Goal: Check status: Check status

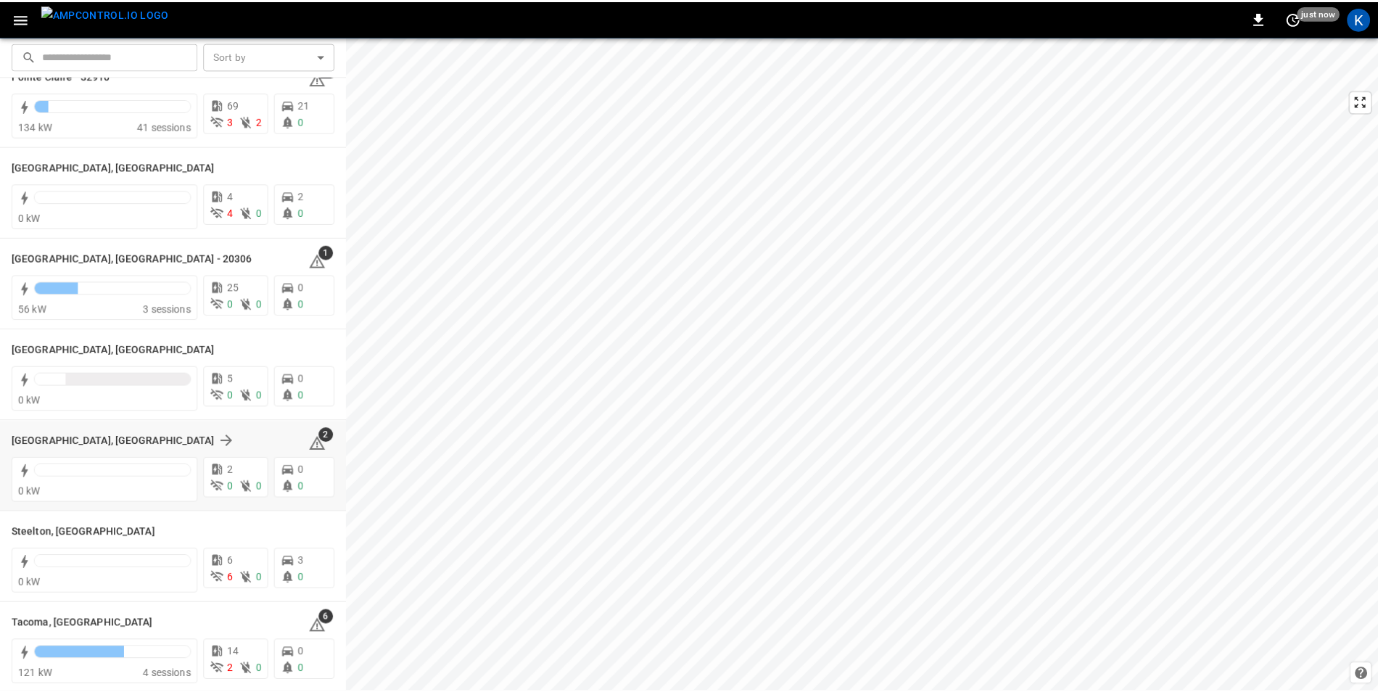
scroll to position [1740, 0]
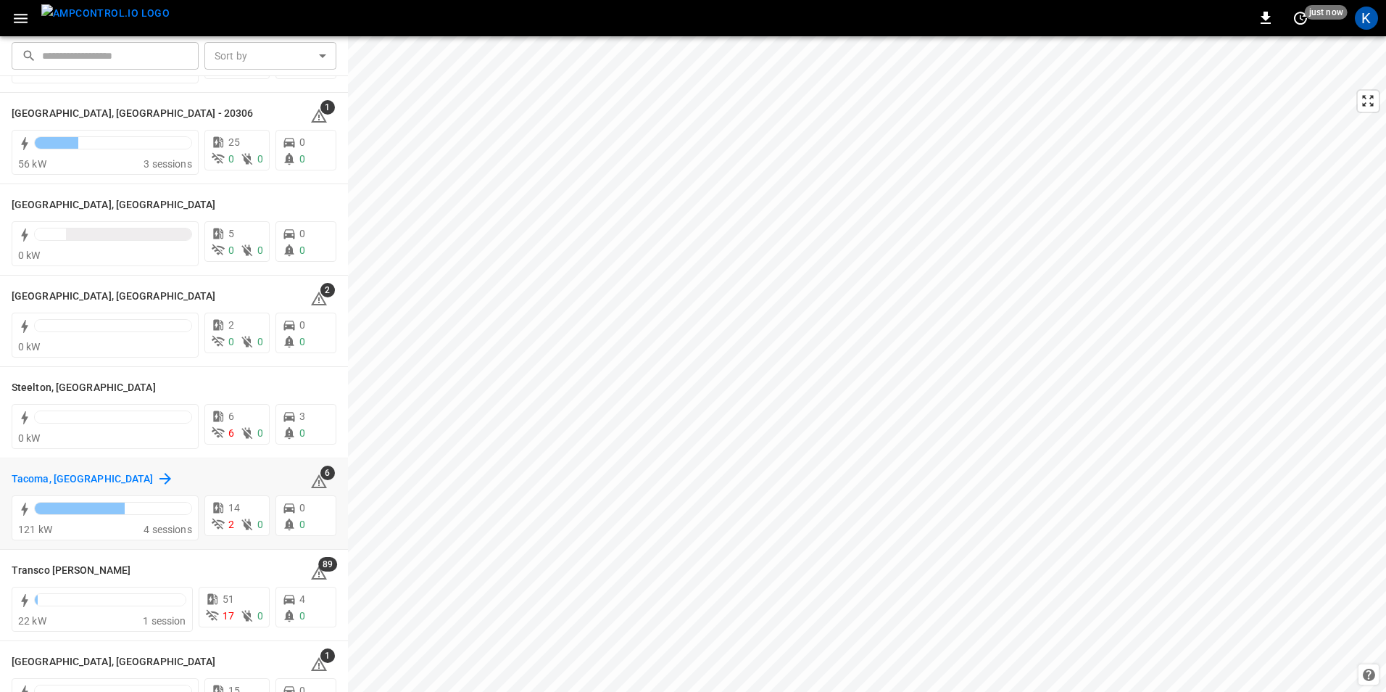
click at [29, 482] on h6 "Tacoma, [GEOGRAPHIC_DATA]" at bounding box center [83, 479] width 142 height 16
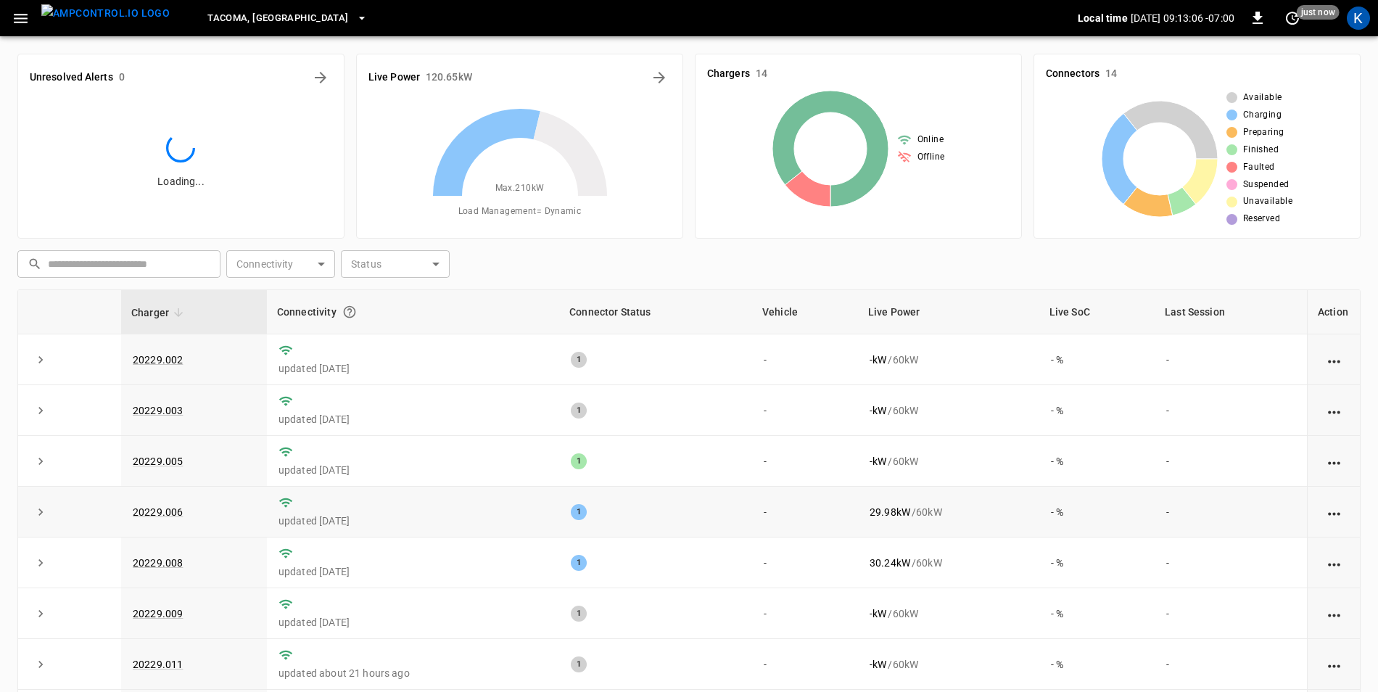
scroll to position [282, 0]
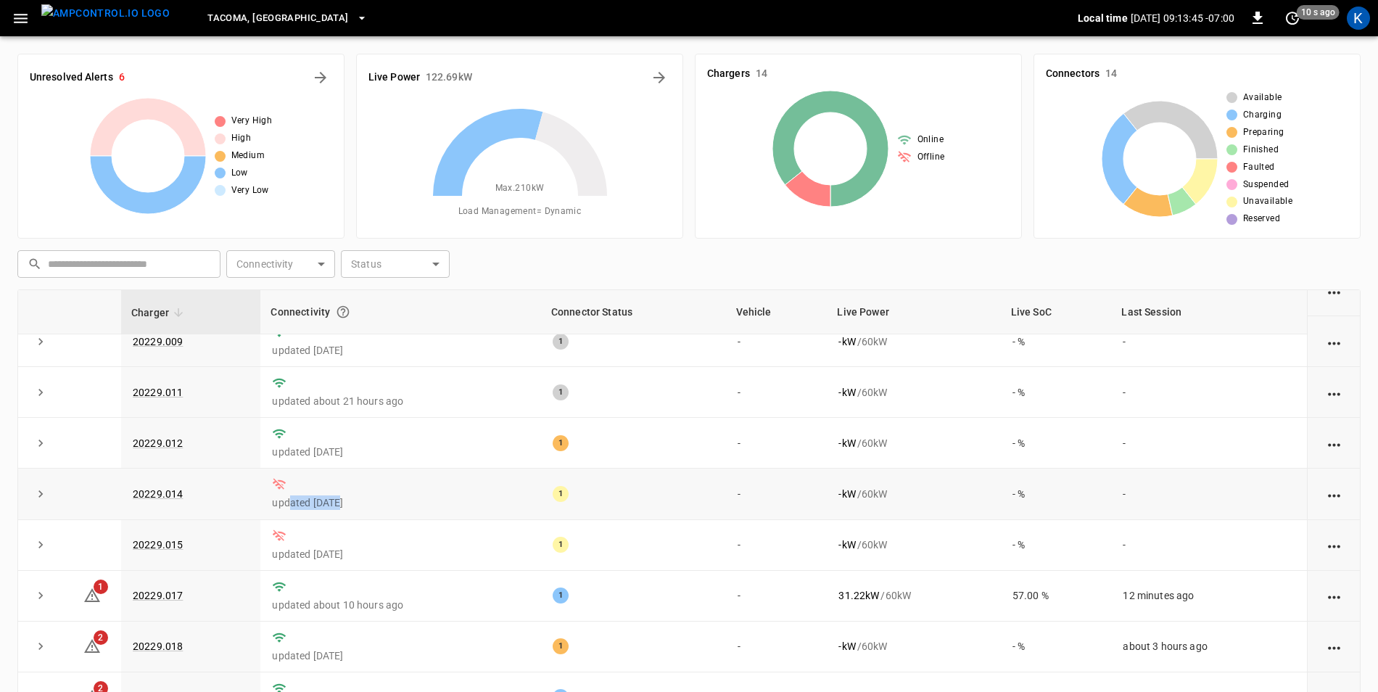
drag, startPoint x: 286, startPoint y: 501, endPoint x: 336, endPoint y: 500, distance: 50.0
click at [336, 500] on p "updated [DATE]" at bounding box center [400, 502] width 257 height 15
drag, startPoint x: 285, startPoint y: 498, endPoint x: 342, endPoint y: 497, distance: 56.6
click at [342, 497] on p "updated [DATE]" at bounding box center [400, 502] width 257 height 15
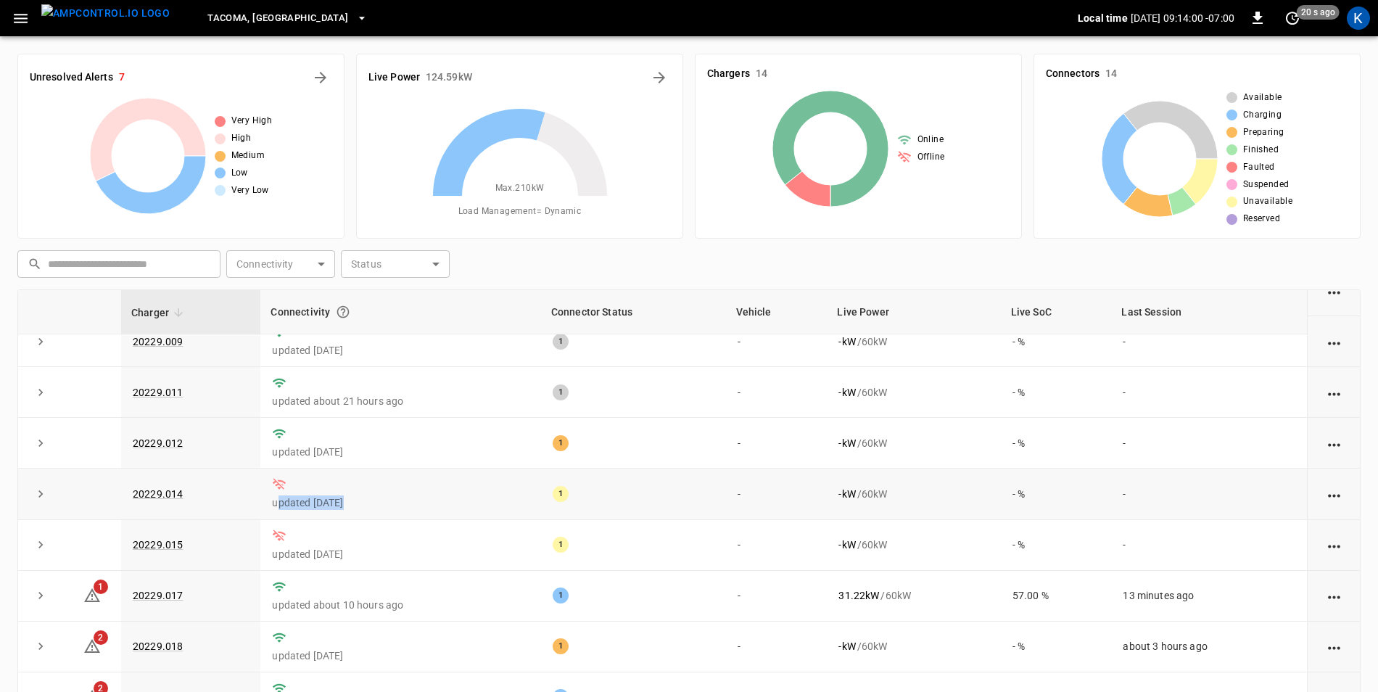
click at [342, 497] on p "updated [DATE]" at bounding box center [400, 502] width 257 height 15
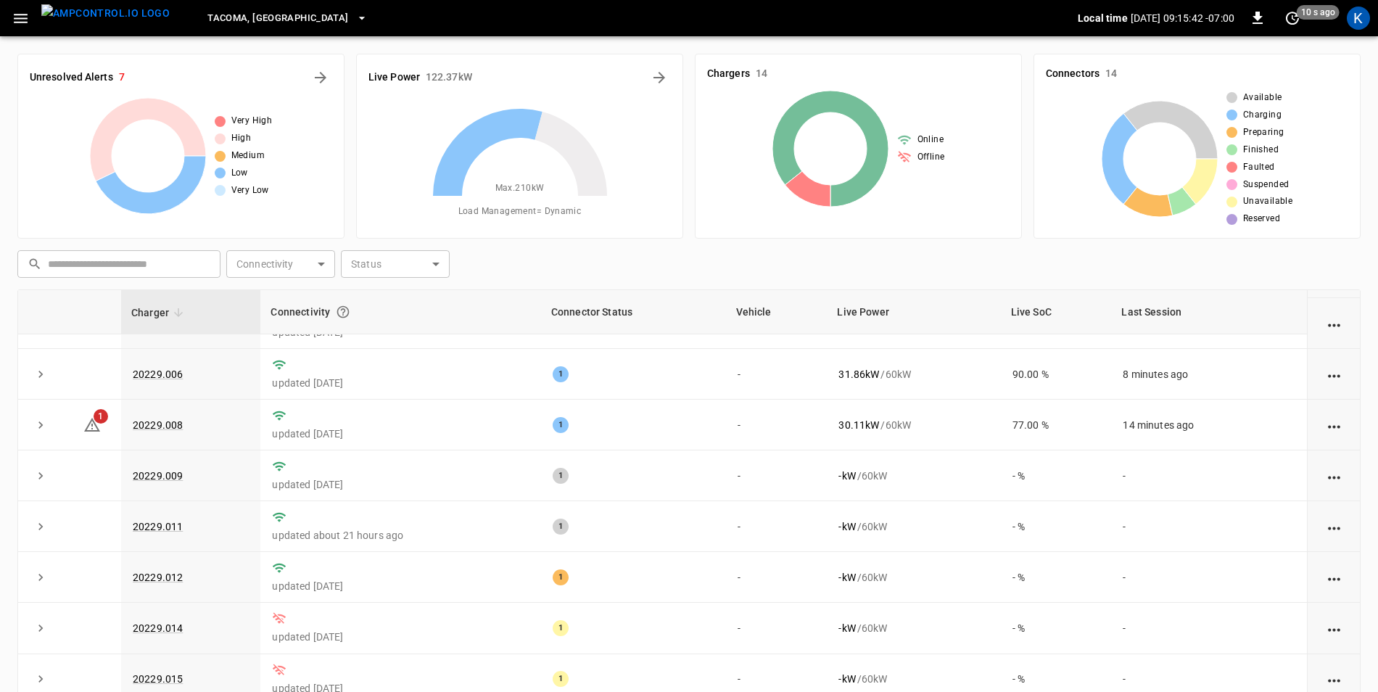
scroll to position [0, 0]
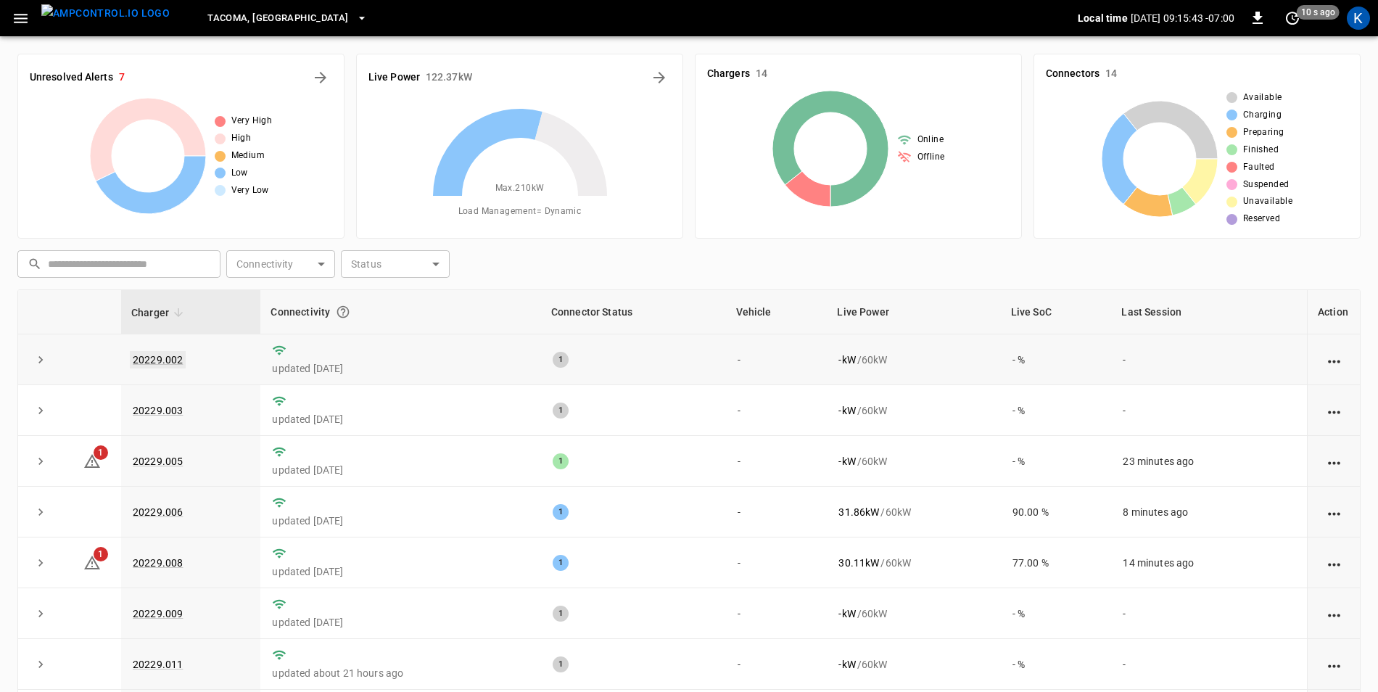
click at [163, 357] on link "20229.002" at bounding box center [158, 359] width 56 height 17
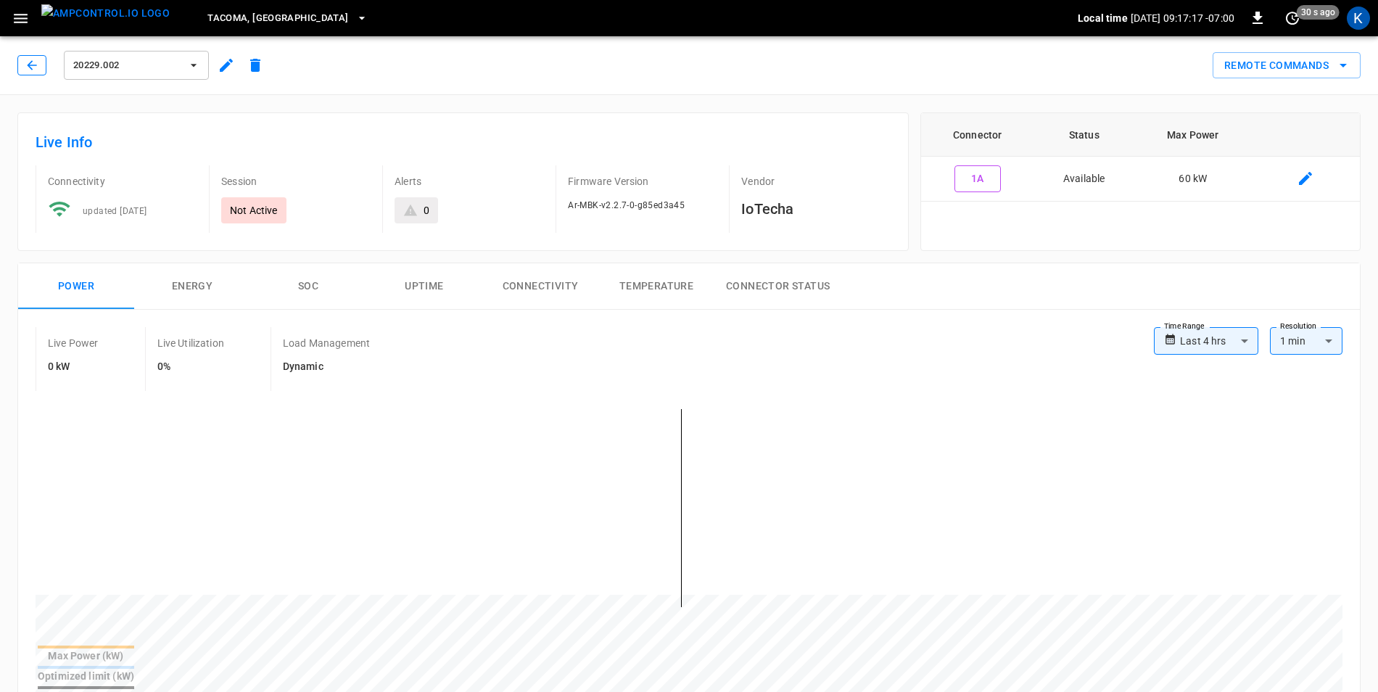
click at [32, 65] on icon "button" at bounding box center [32, 65] width 15 height 15
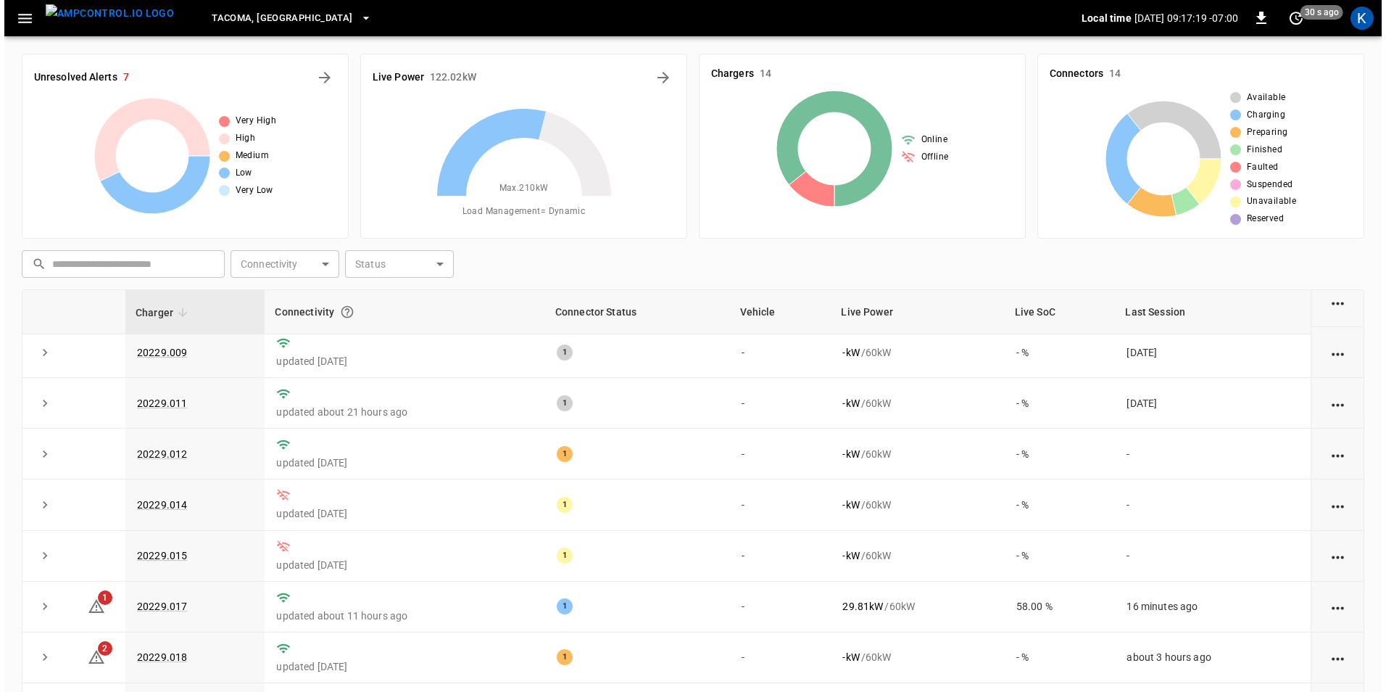
scroll to position [282, 0]
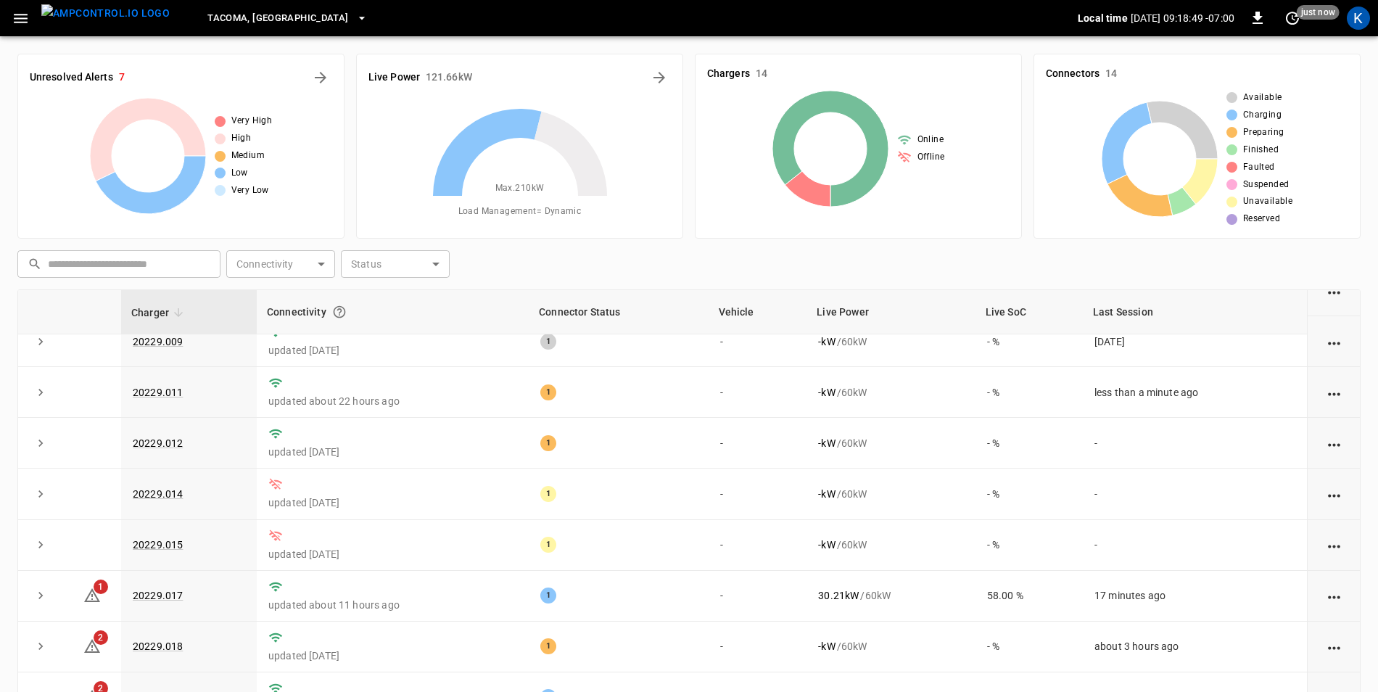
click at [24, 22] on icon "button" at bounding box center [21, 18] width 14 height 9
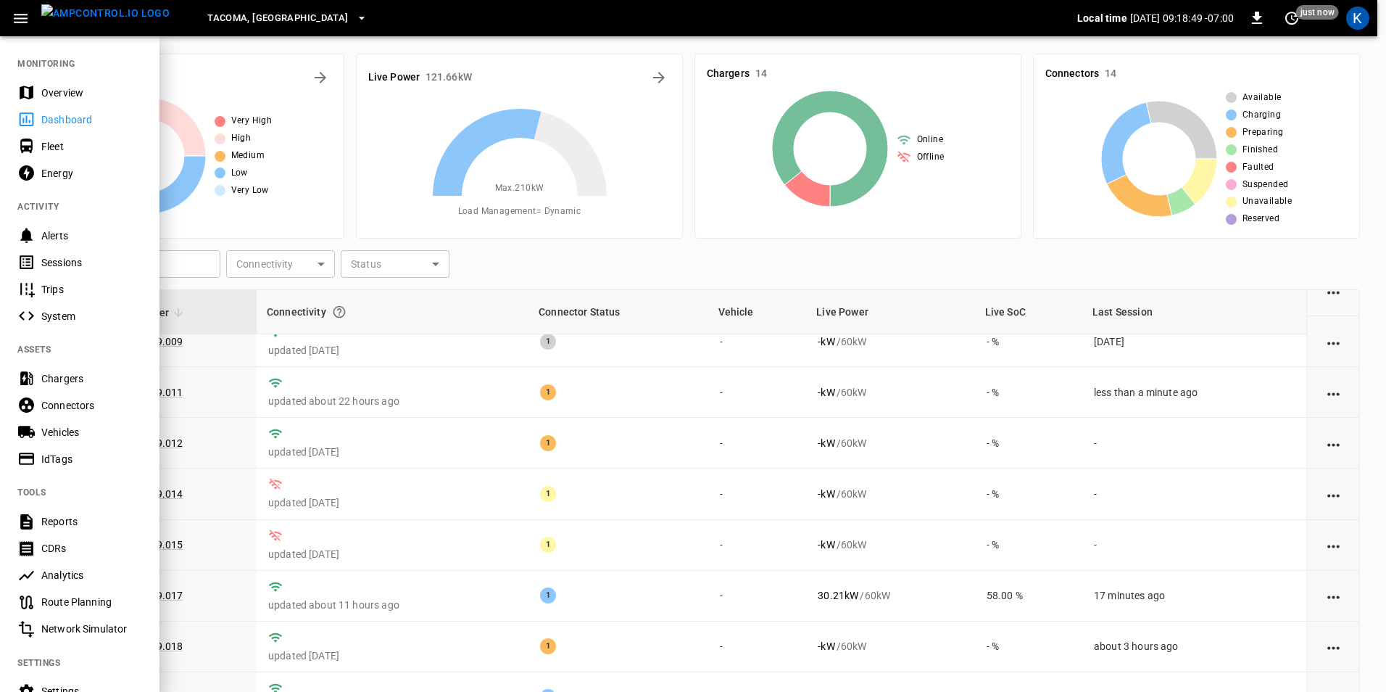
click at [59, 94] on div "Overview" at bounding box center [91, 93] width 101 height 15
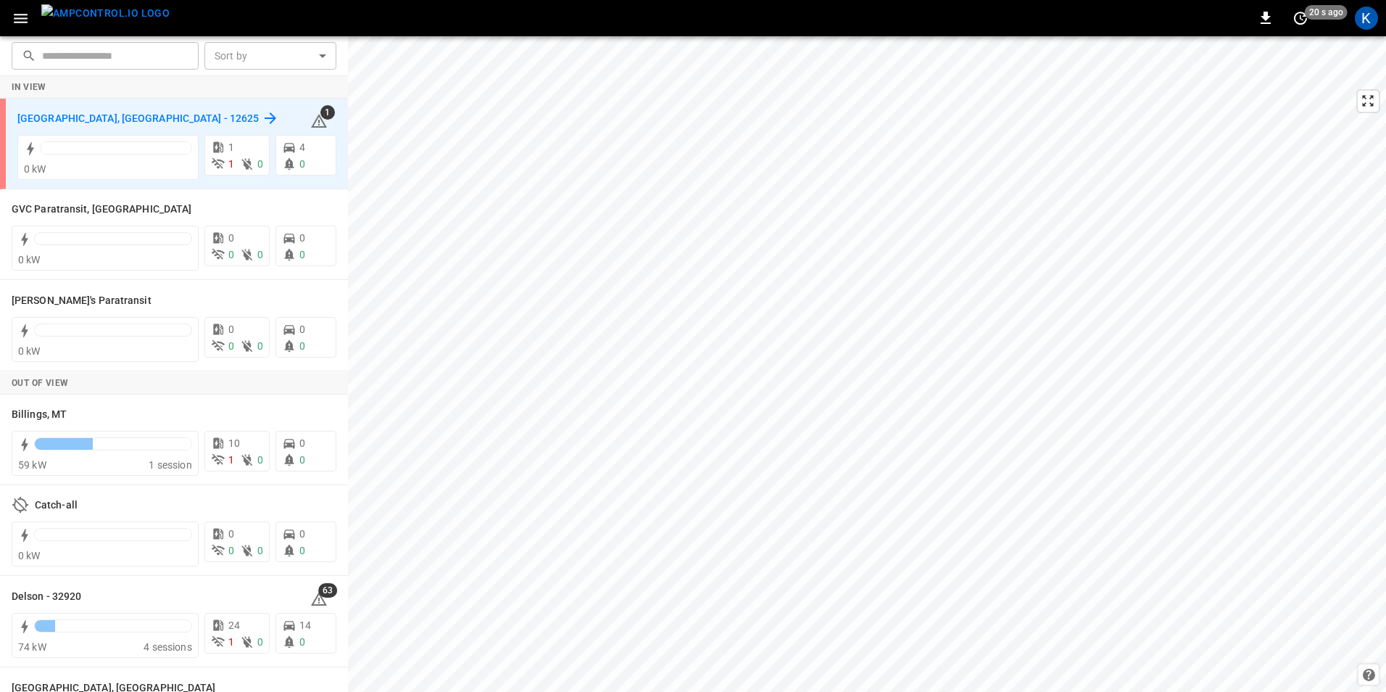
click at [37, 118] on h6 "[GEOGRAPHIC_DATA], [GEOGRAPHIC_DATA] - 12625" at bounding box center [137, 119] width 241 height 16
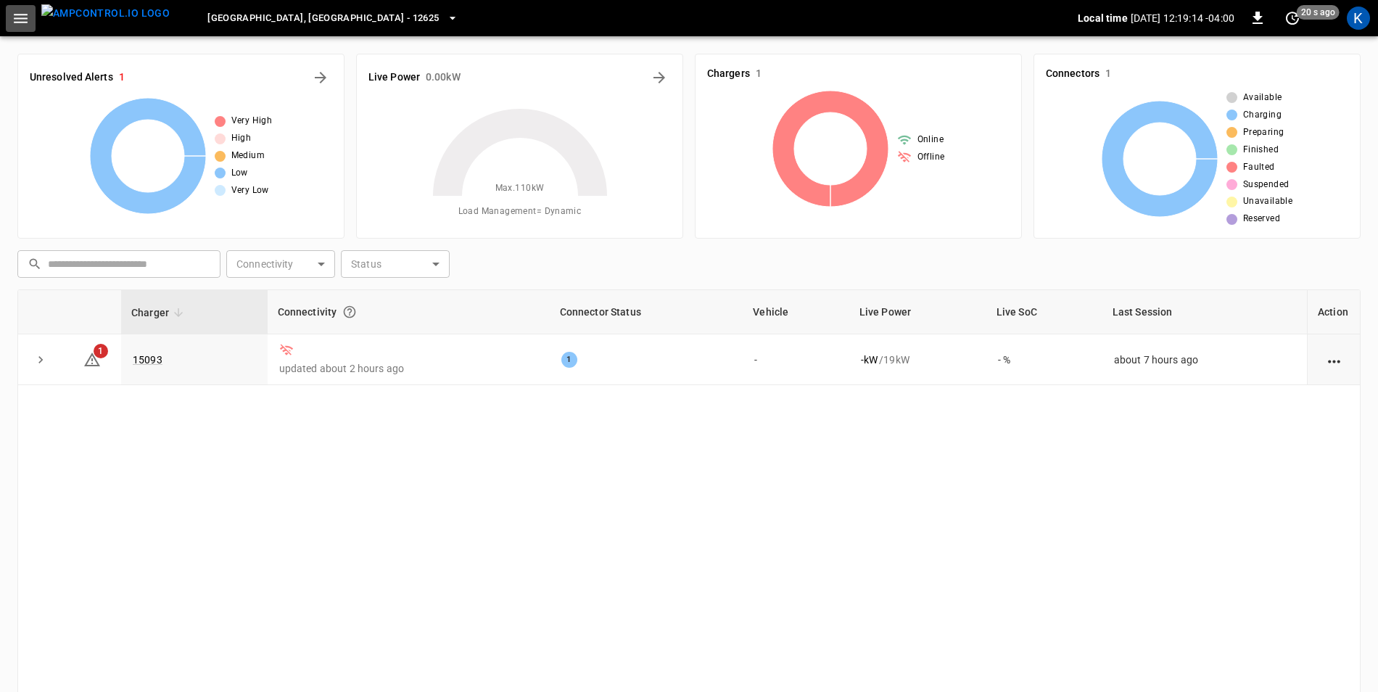
click at [20, 21] on icon "button" at bounding box center [21, 18] width 18 height 18
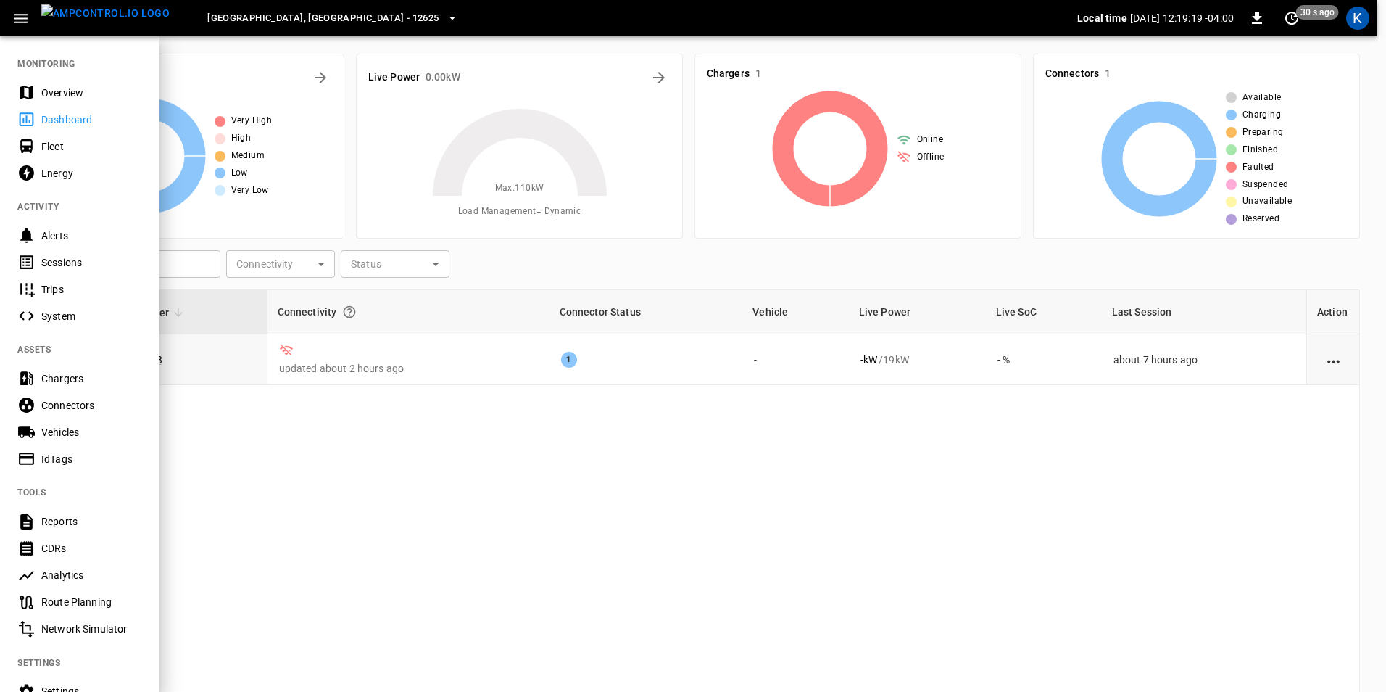
click at [68, 90] on div "Overview" at bounding box center [91, 93] width 101 height 15
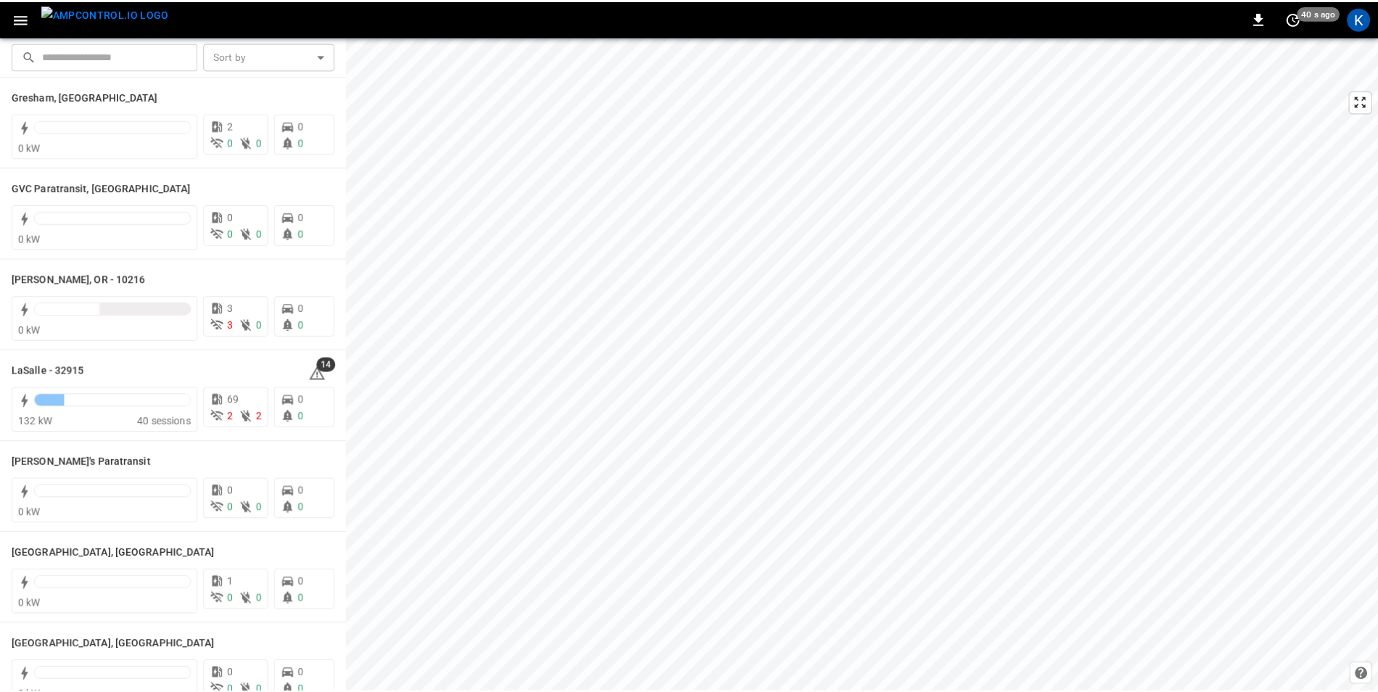
scroll to position [580, 0]
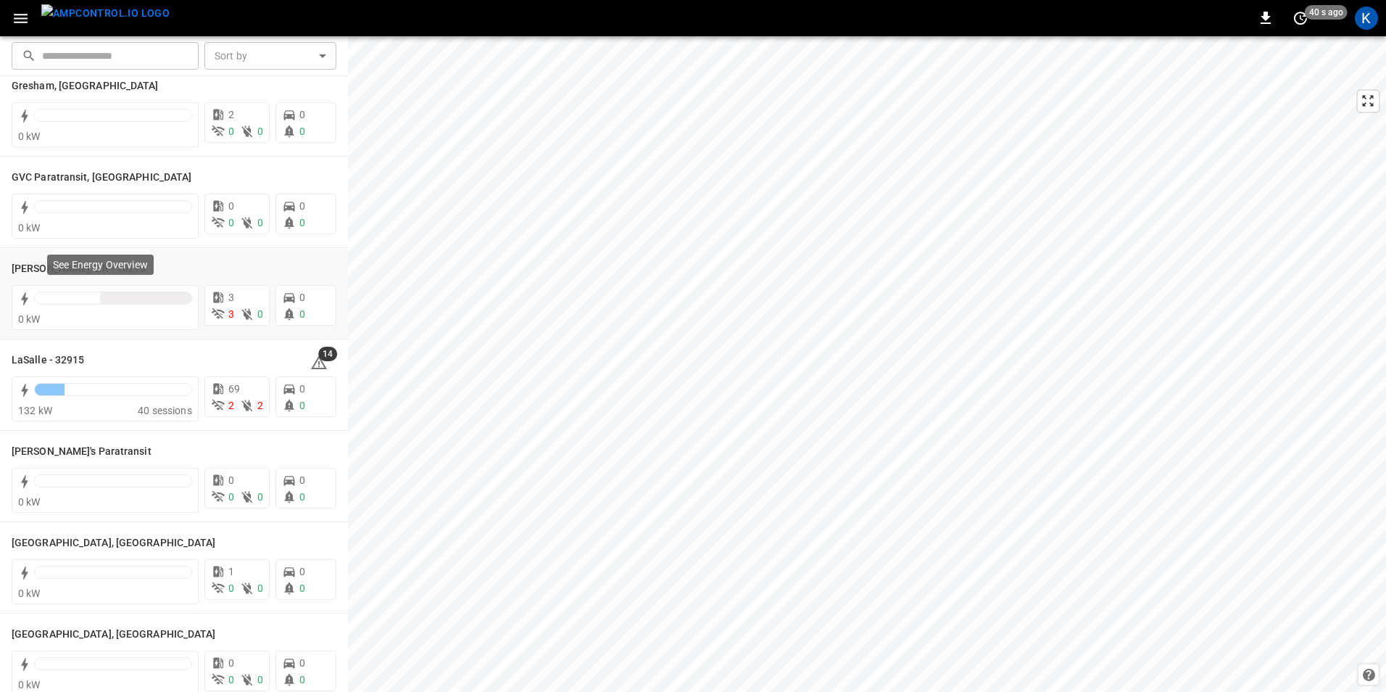
click at [66, 268] on p "See Energy Overview" at bounding box center [100, 264] width 95 height 15
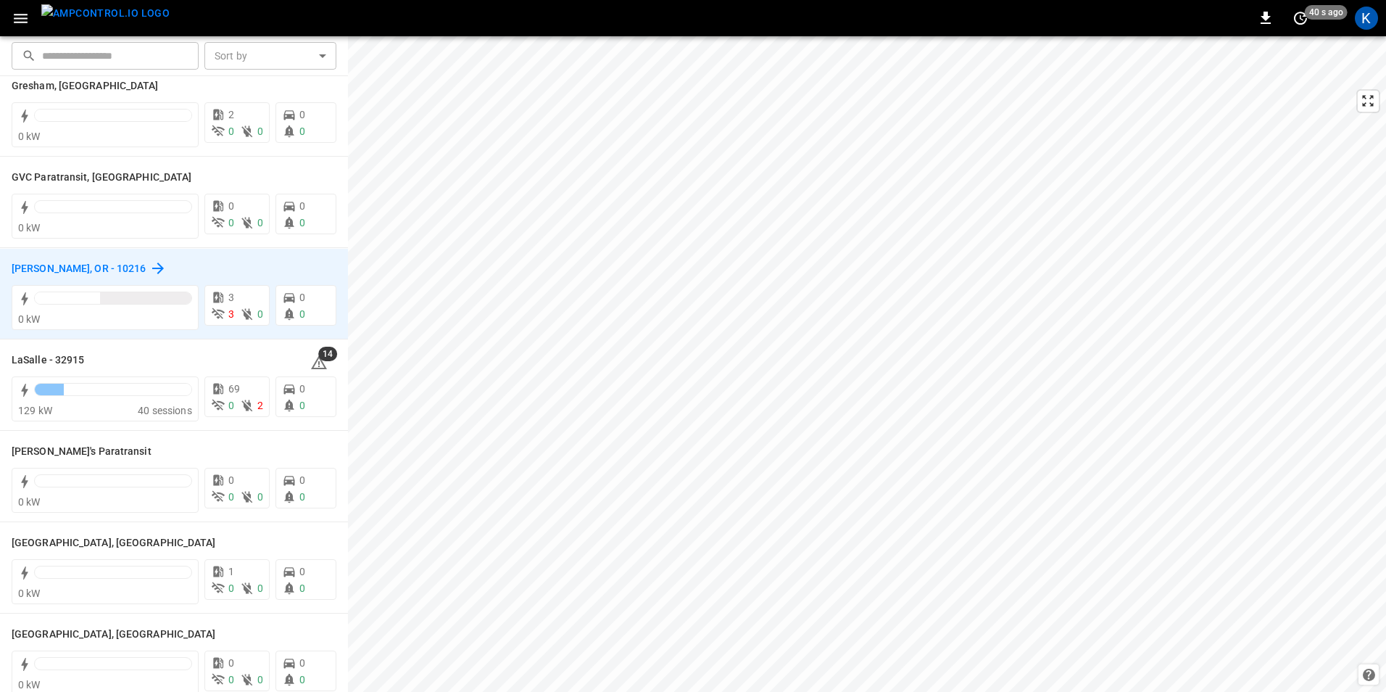
click at [34, 267] on h6 "[PERSON_NAME], OR - 10216" at bounding box center [79, 269] width 135 height 16
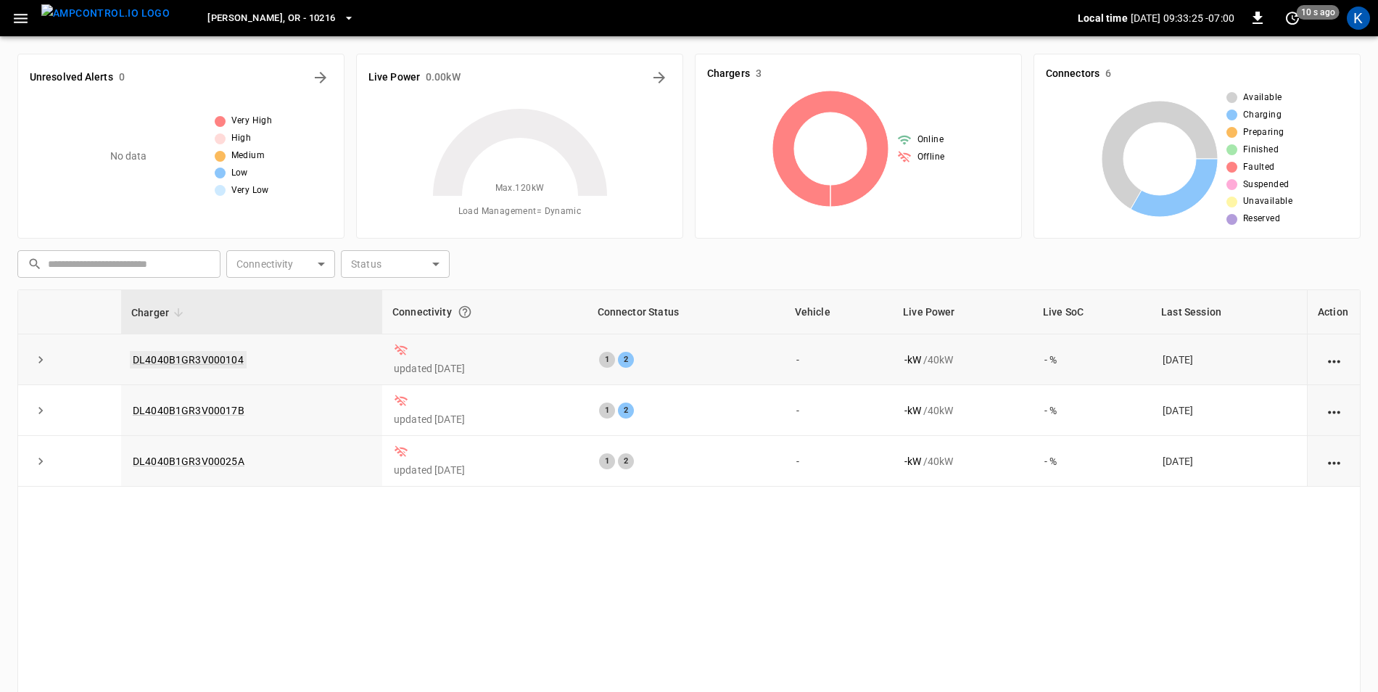
click at [216, 361] on link "DL4040B1GR3V000104" at bounding box center [188, 359] width 117 height 17
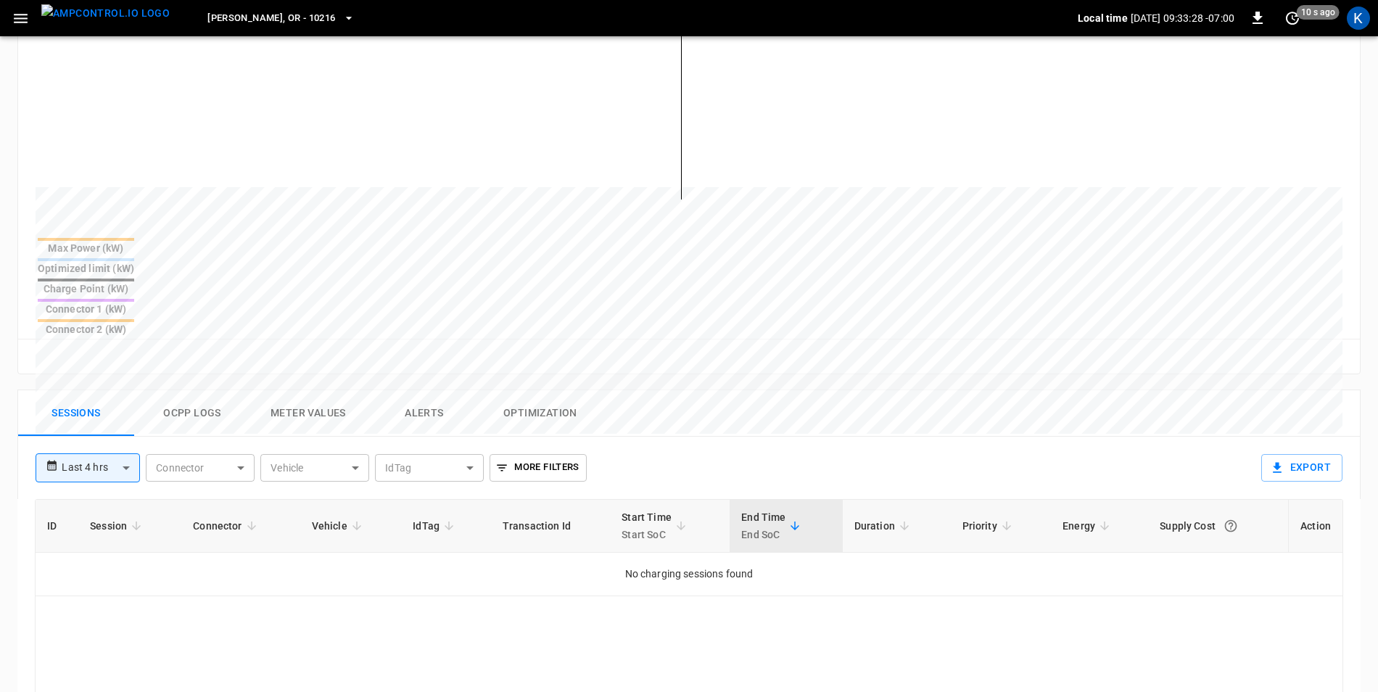
scroll to position [580, 0]
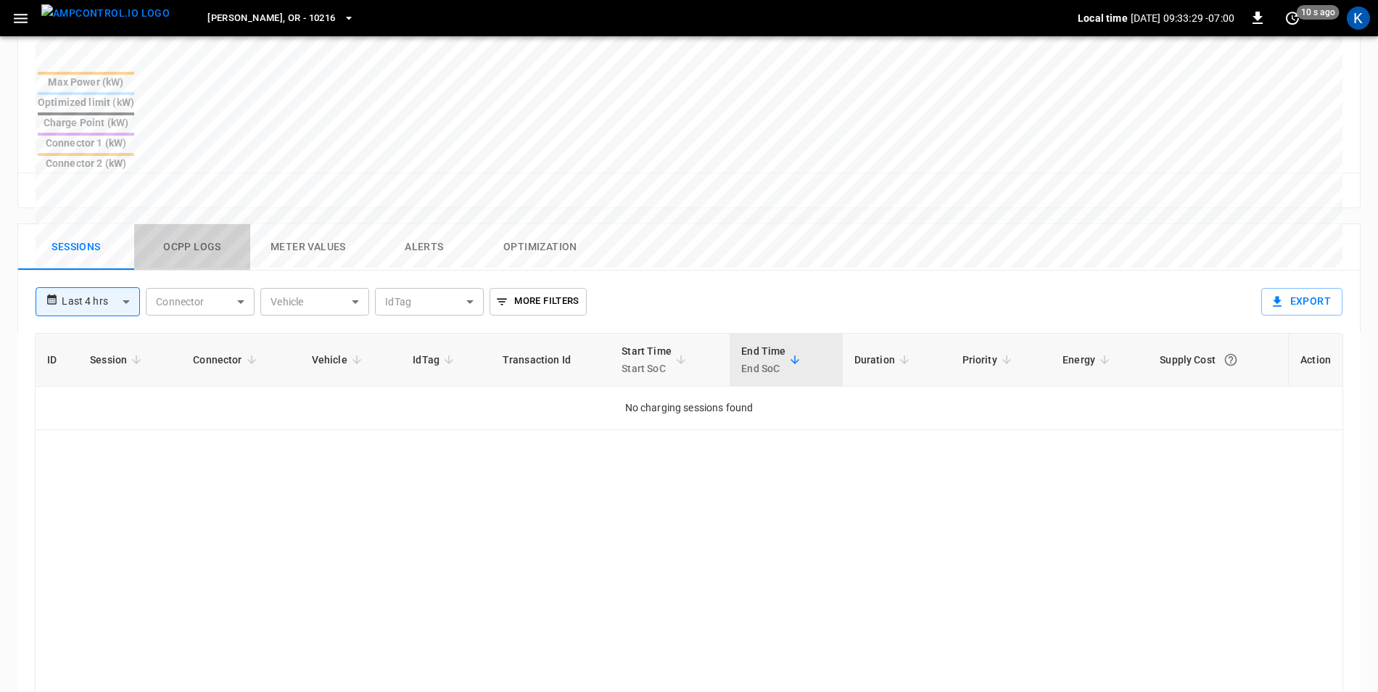
click at [181, 224] on button "Ocpp logs" at bounding box center [192, 247] width 116 height 46
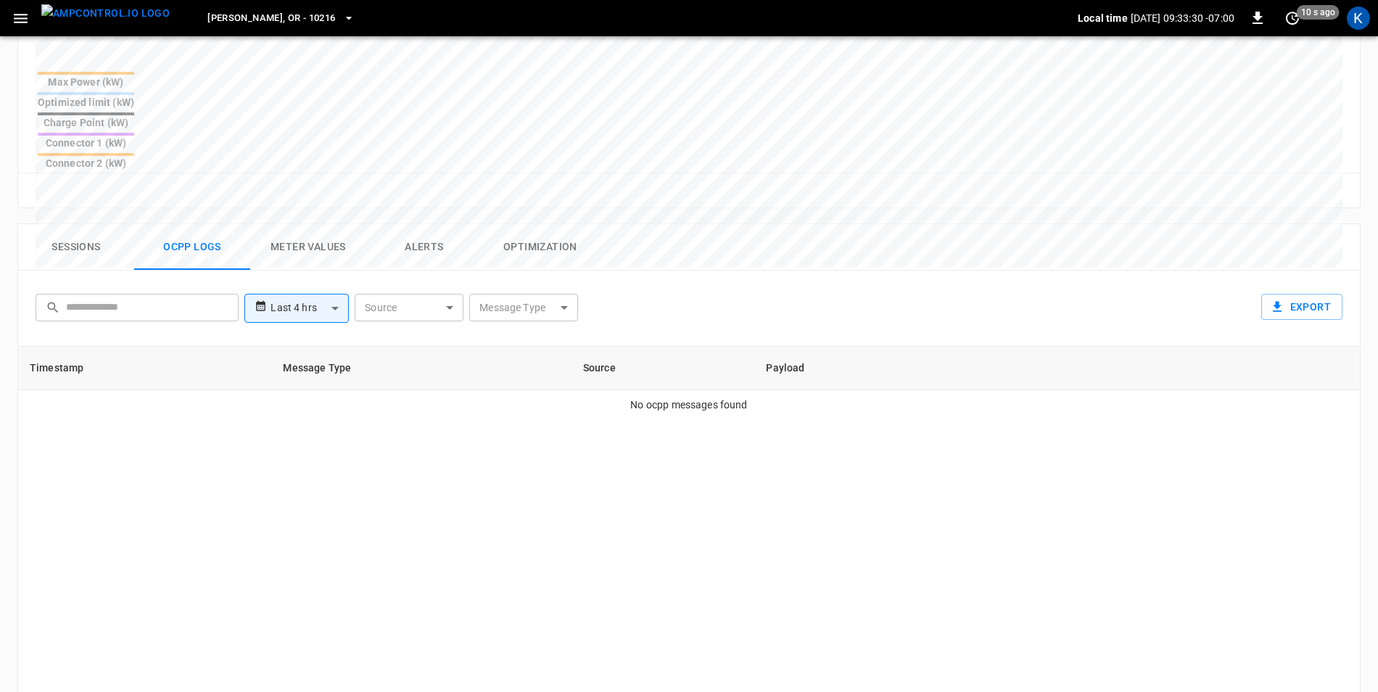
click at [298, 243] on body "**********" at bounding box center [689, 153] width 1378 height 1466
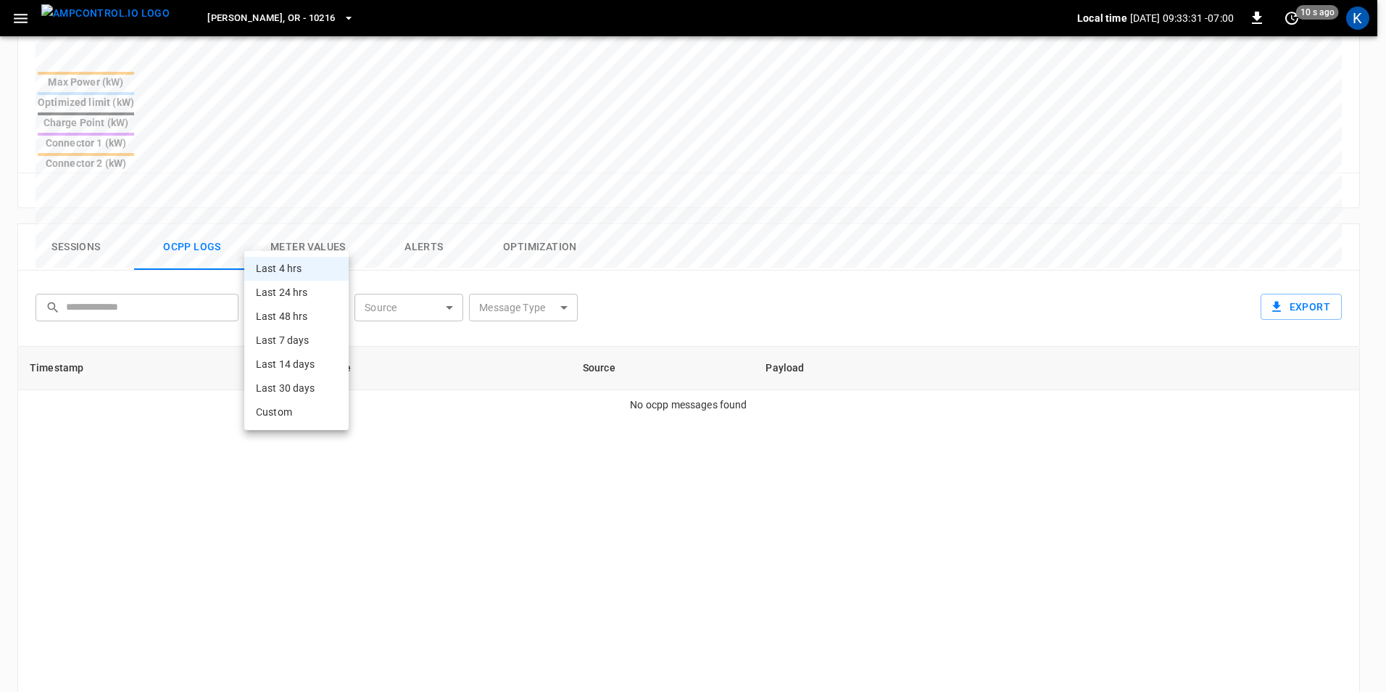
click at [308, 366] on li "Last 14 days" at bounding box center [296, 364] width 104 height 24
type input "**********"
type input "***"
type input "**********"
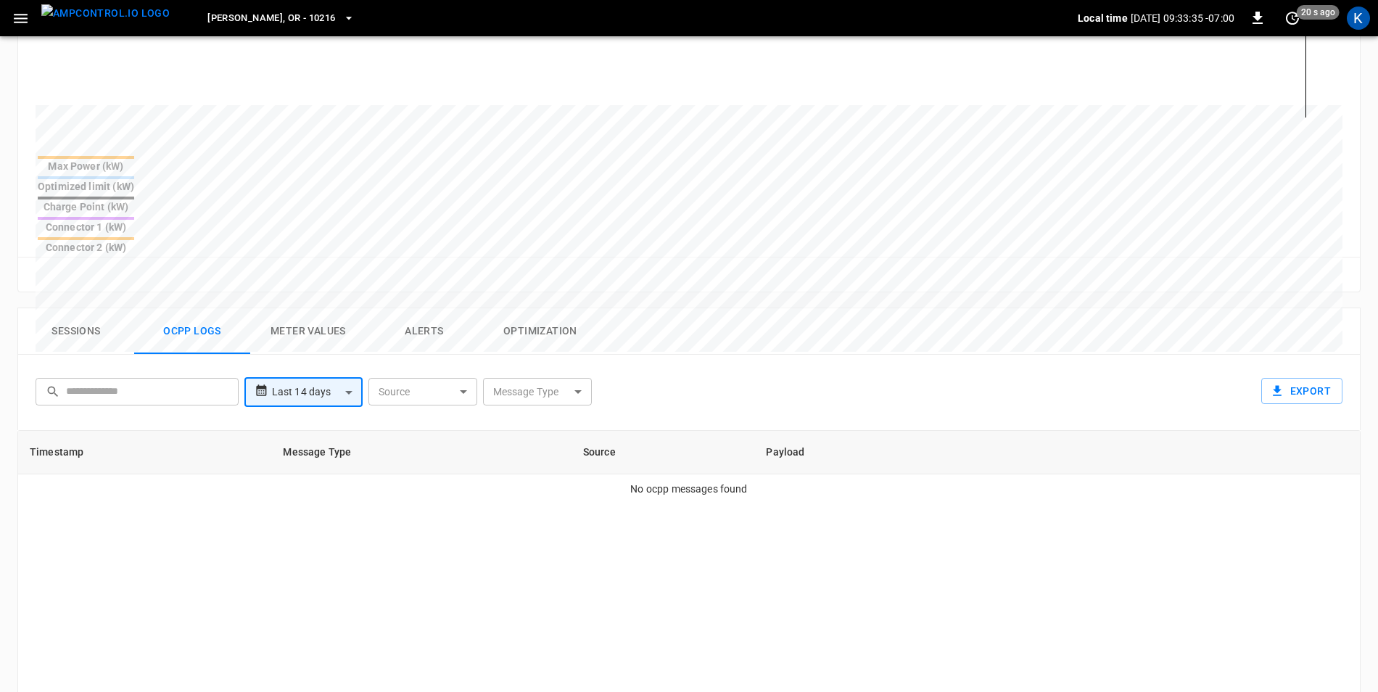
scroll to position [435, 0]
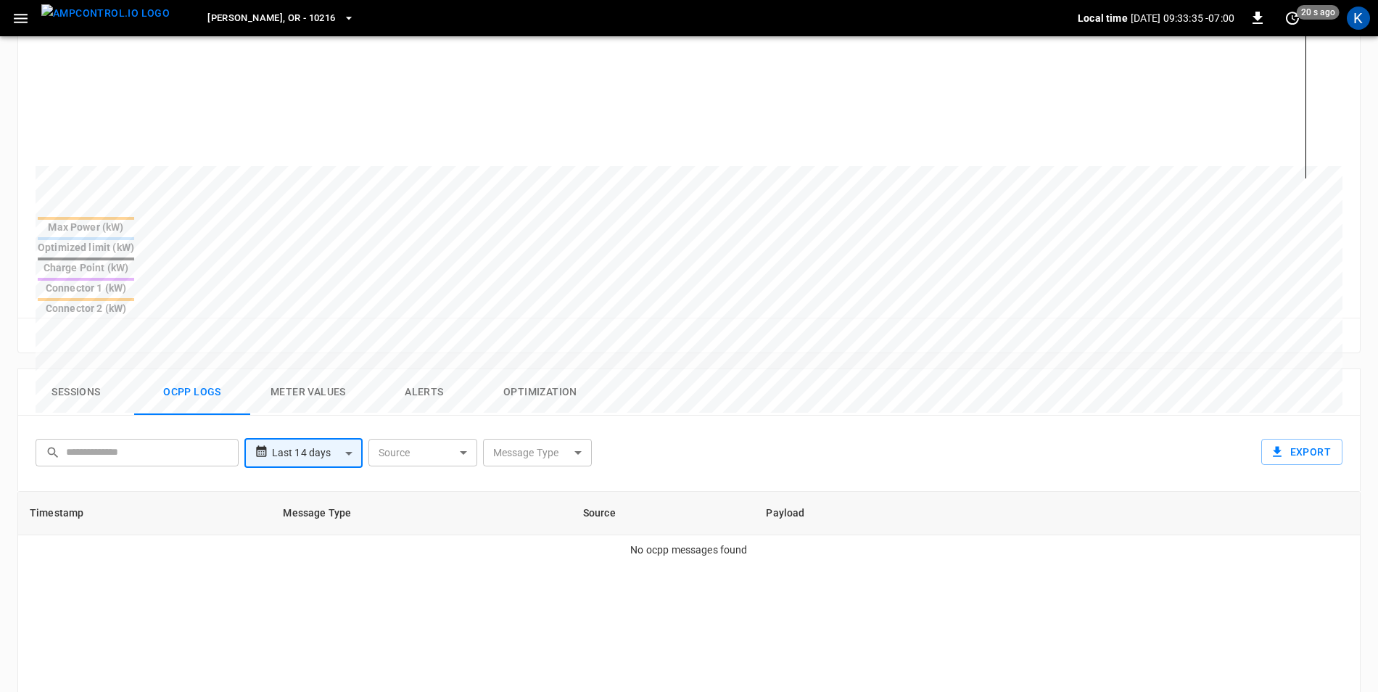
click at [79, 369] on button "Sessions" at bounding box center [76, 392] width 116 height 46
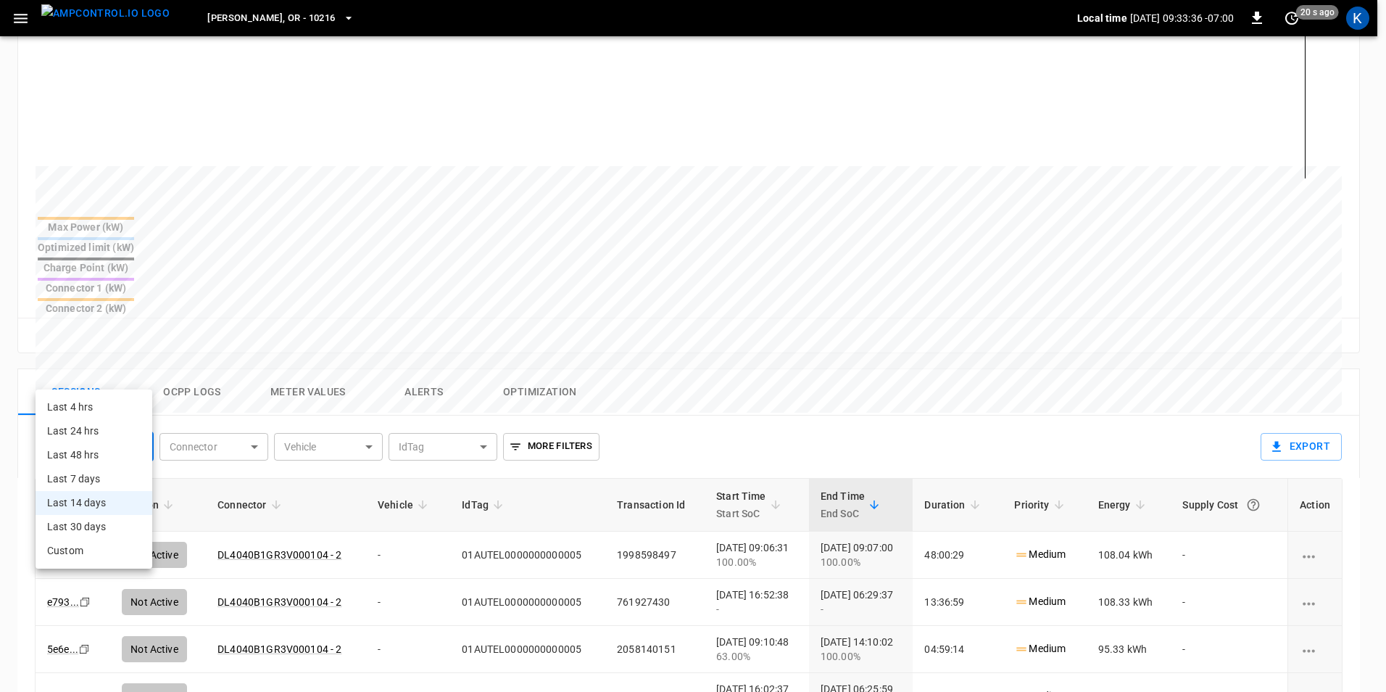
click at [109, 372] on body "**********" at bounding box center [693, 291] width 1386 height 1453
click at [109, 372] on div at bounding box center [693, 346] width 1386 height 692
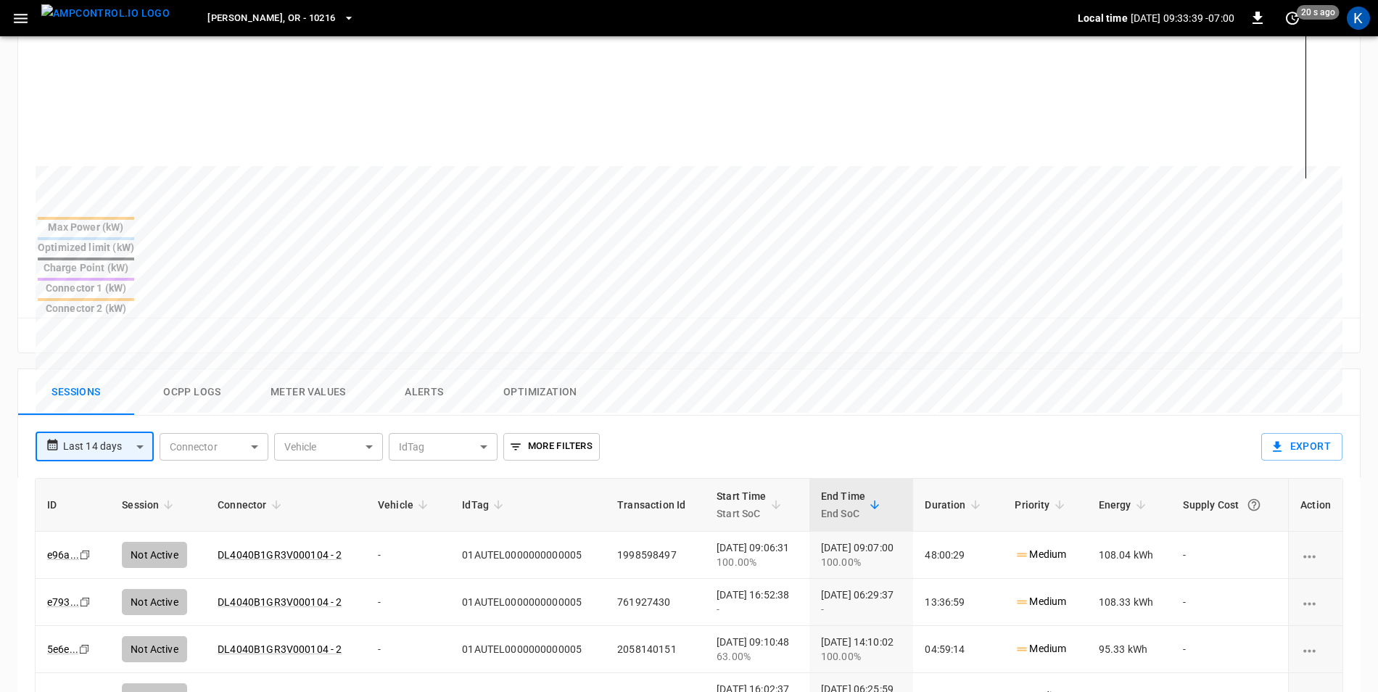
click at [182, 369] on button "Ocpp logs" at bounding box center [192, 392] width 116 height 46
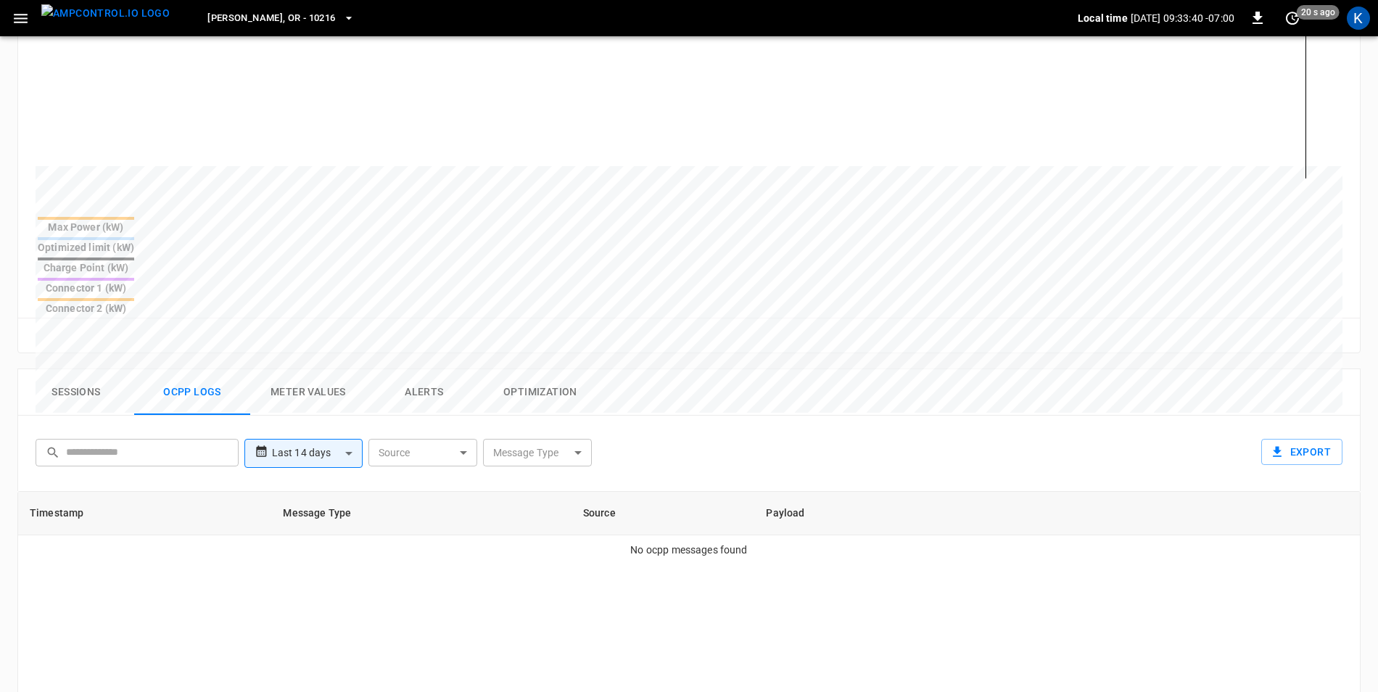
click at [299, 387] on body "**********" at bounding box center [689, 298] width 1378 height 1466
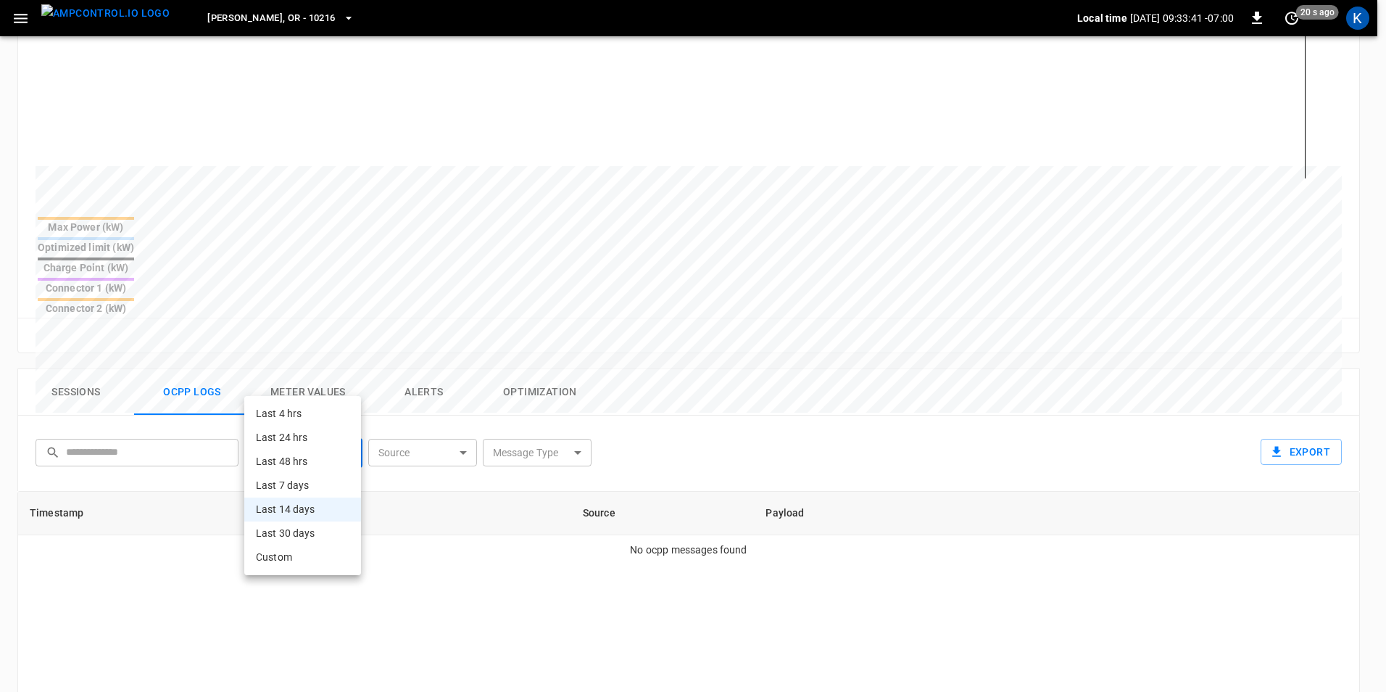
click at [299, 530] on li "Last 30 days" at bounding box center [302, 533] width 117 height 24
type input "**********"
type input "**"
type input "**********"
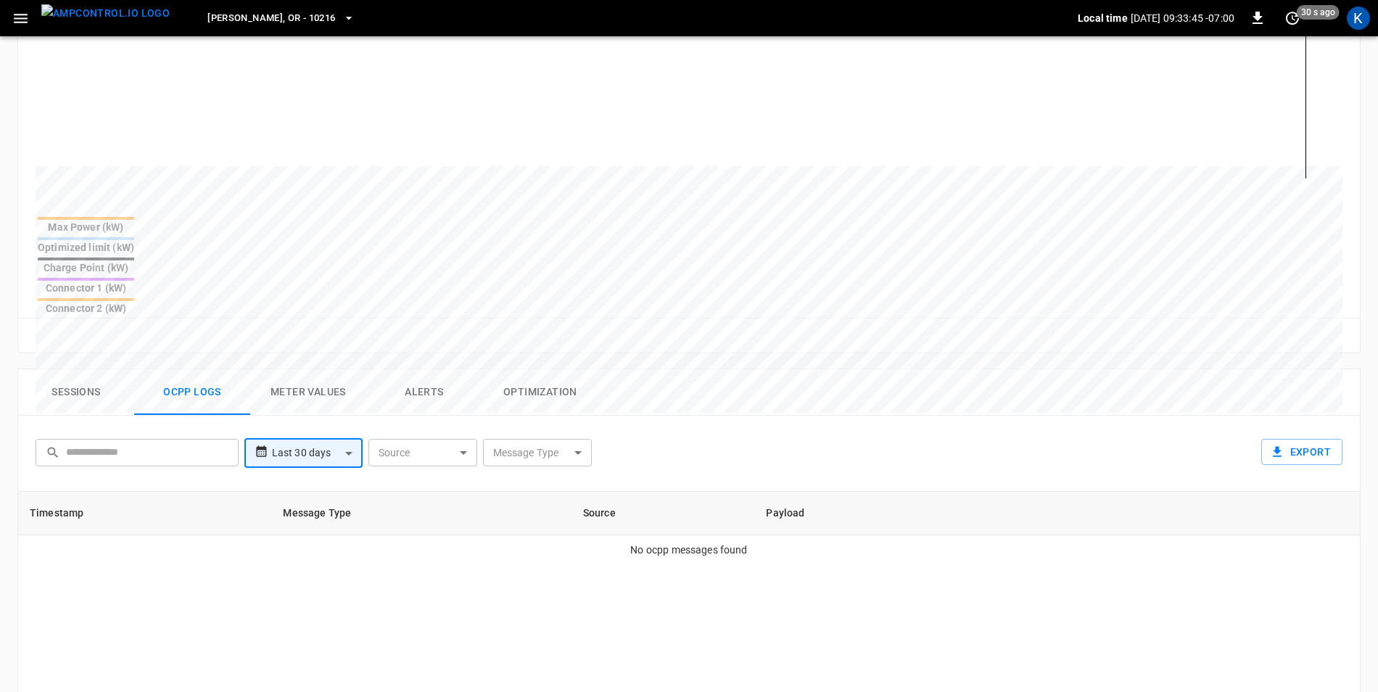
click at [296, 369] on button "Meter Values" at bounding box center [308, 392] width 116 height 46
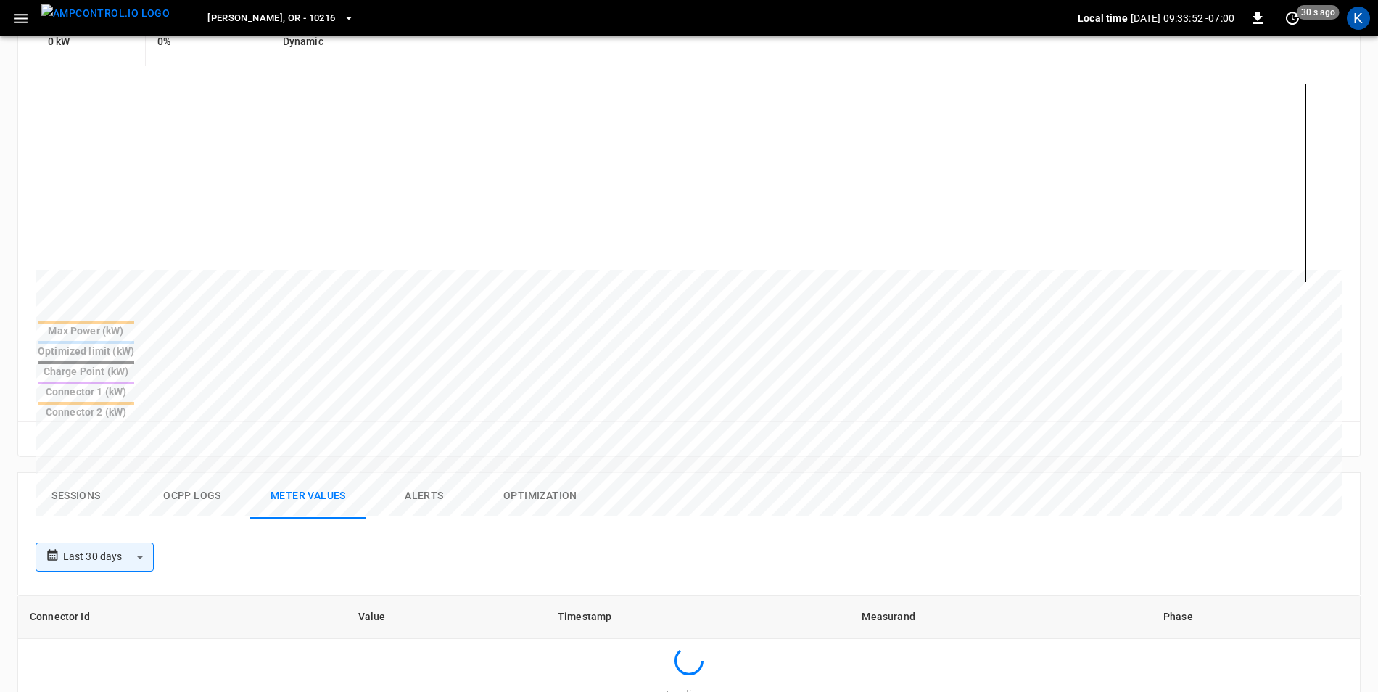
scroll to position [363, 0]
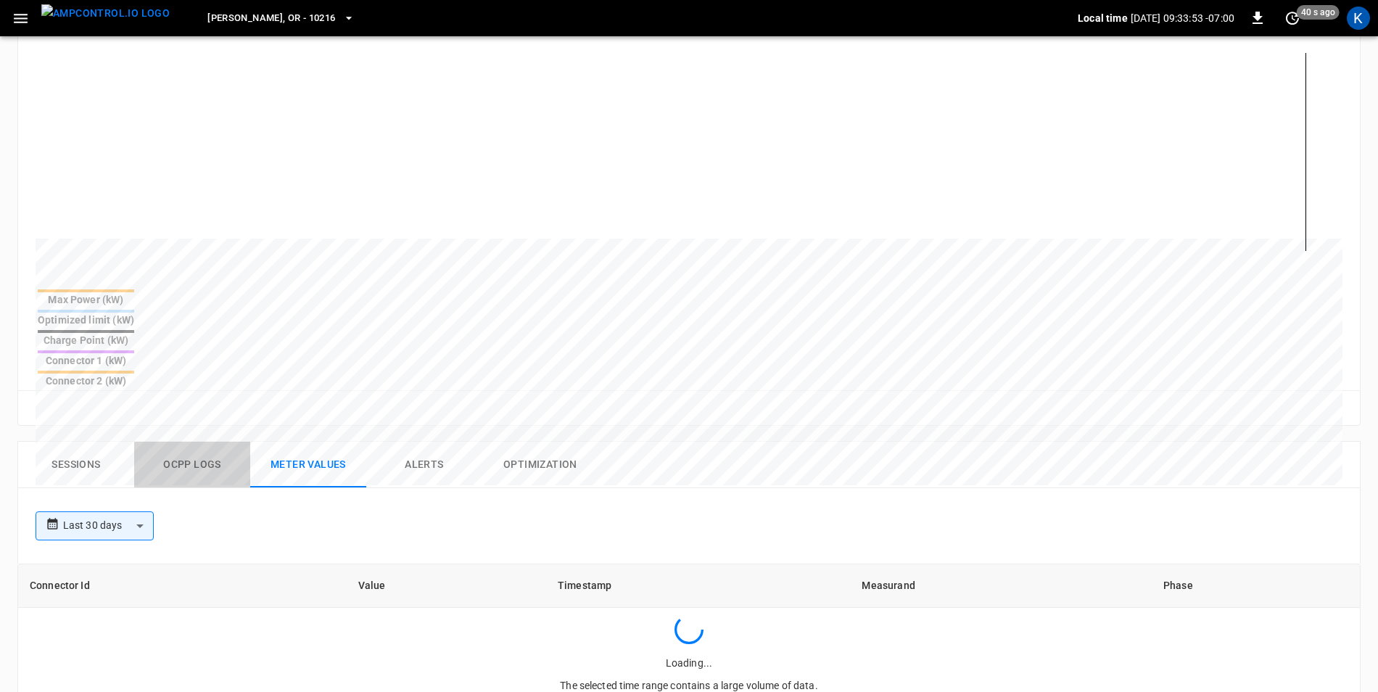
click at [187, 442] on button "Ocpp logs" at bounding box center [192, 465] width 116 height 46
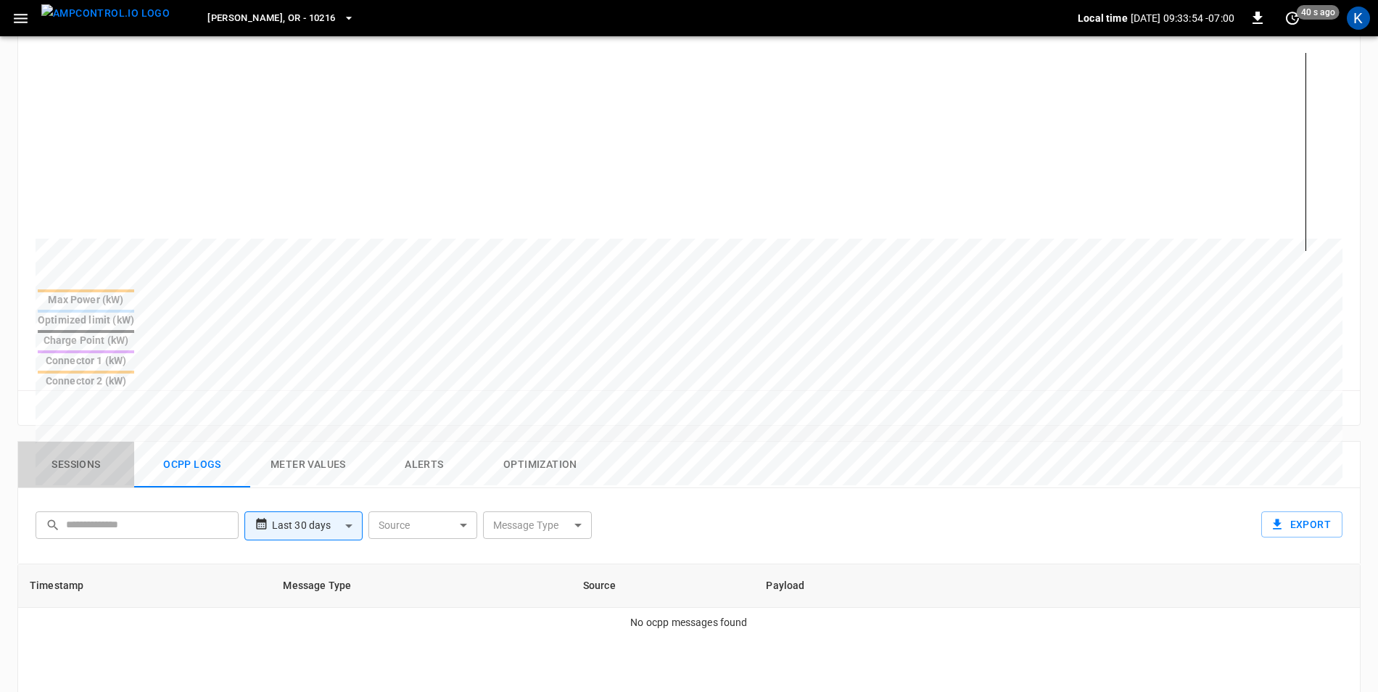
click at [75, 442] on button "Sessions" at bounding box center [76, 465] width 116 height 46
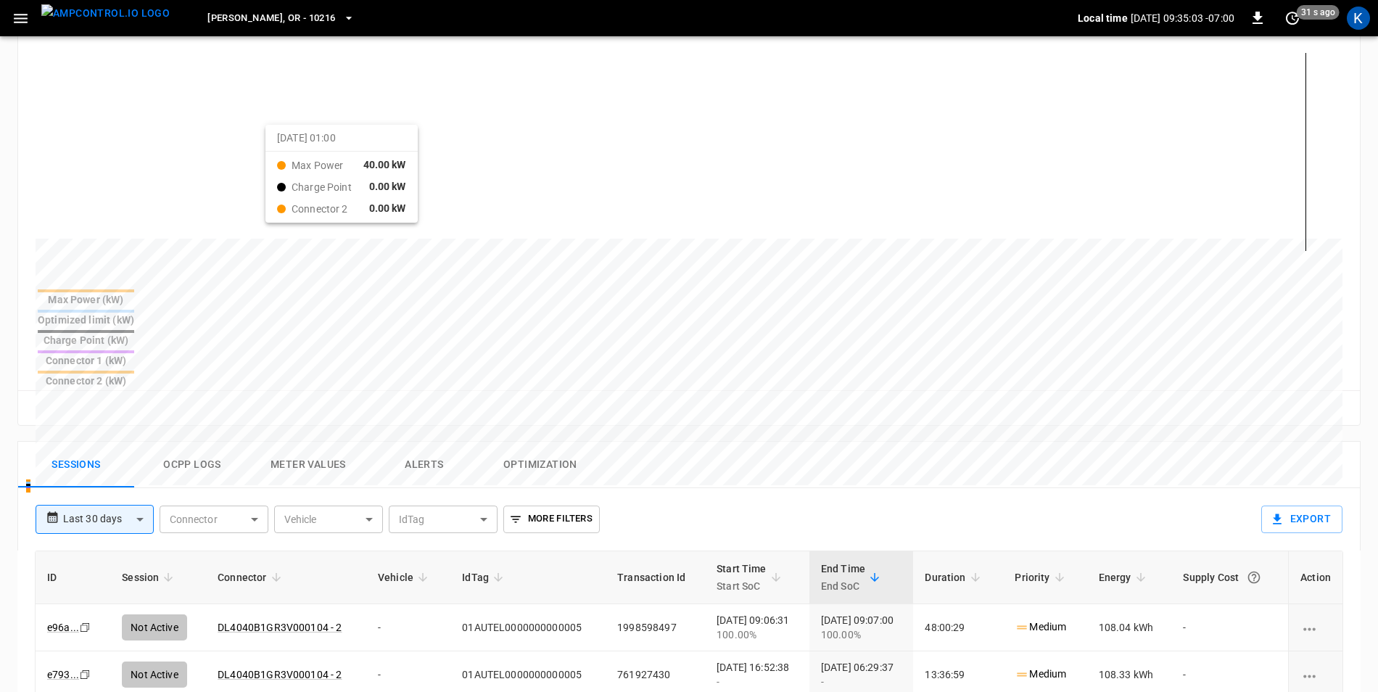
click at [207, 442] on button "Ocpp logs" at bounding box center [192, 465] width 116 height 46
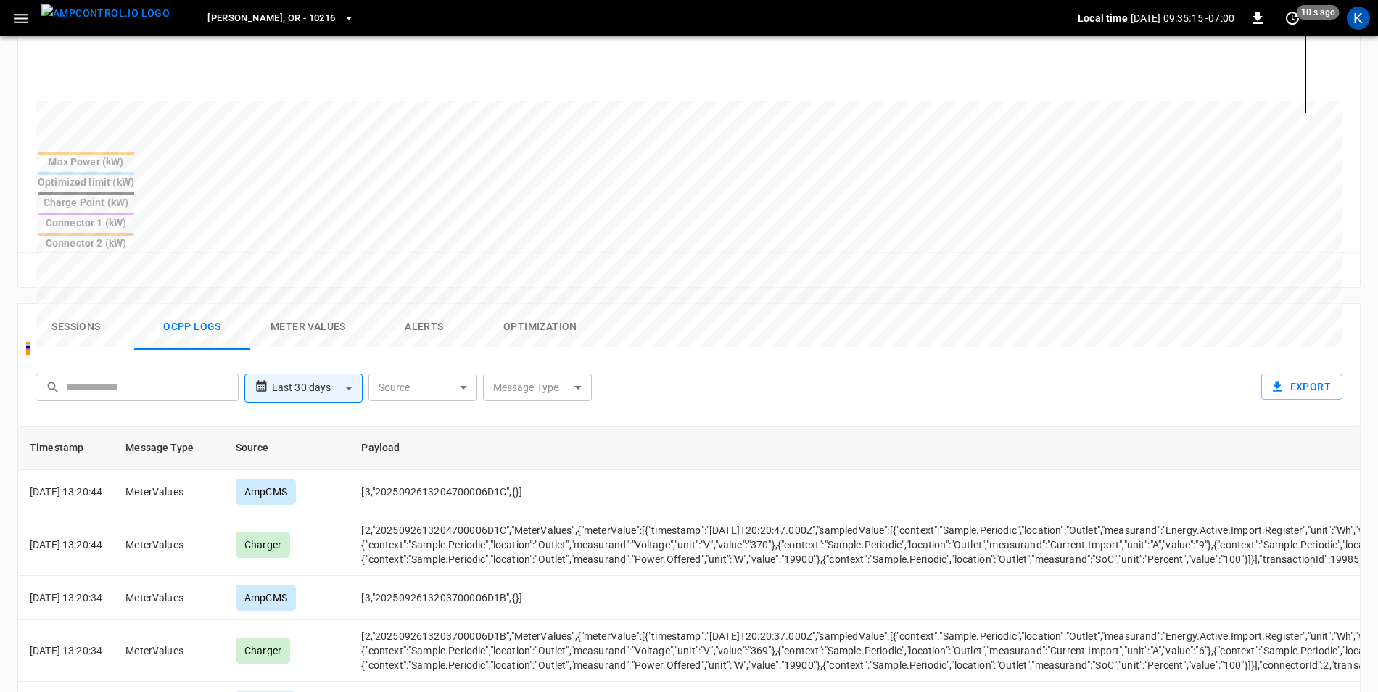
scroll to position [508, 0]
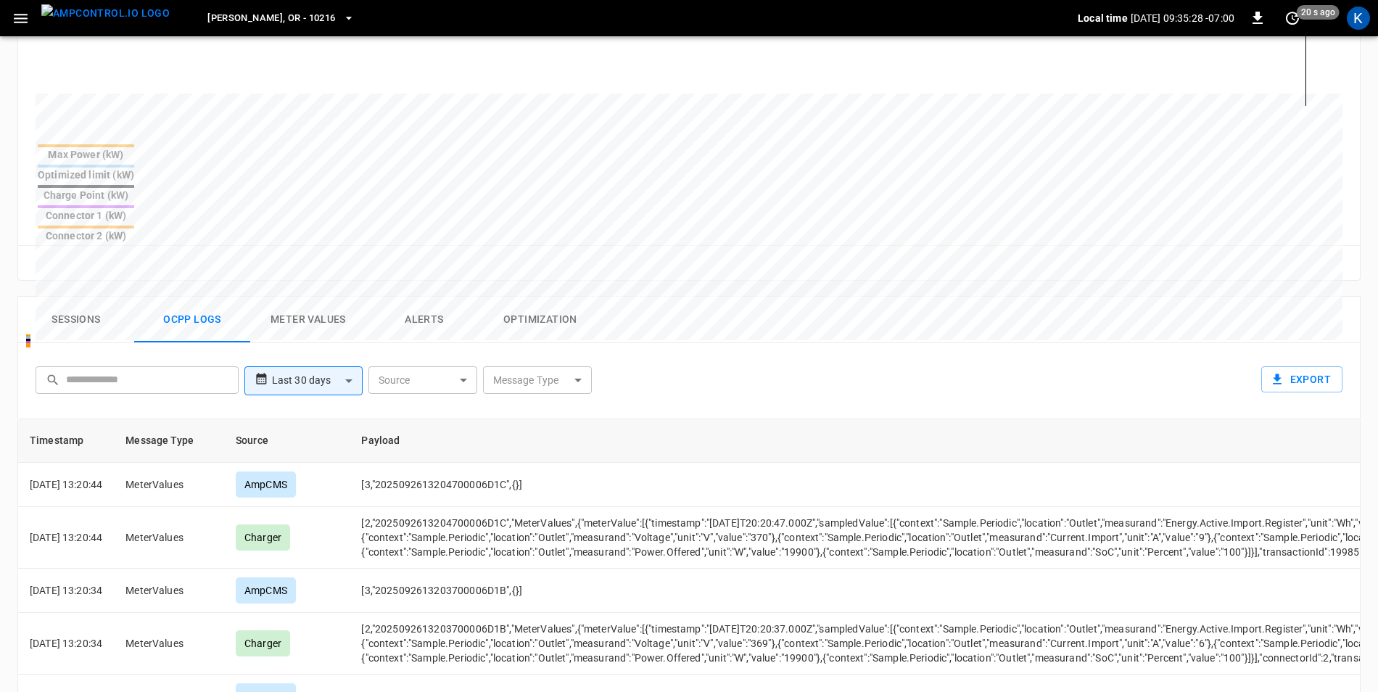
click at [87, 297] on button "Sessions" at bounding box center [76, 320] width 116 height 46
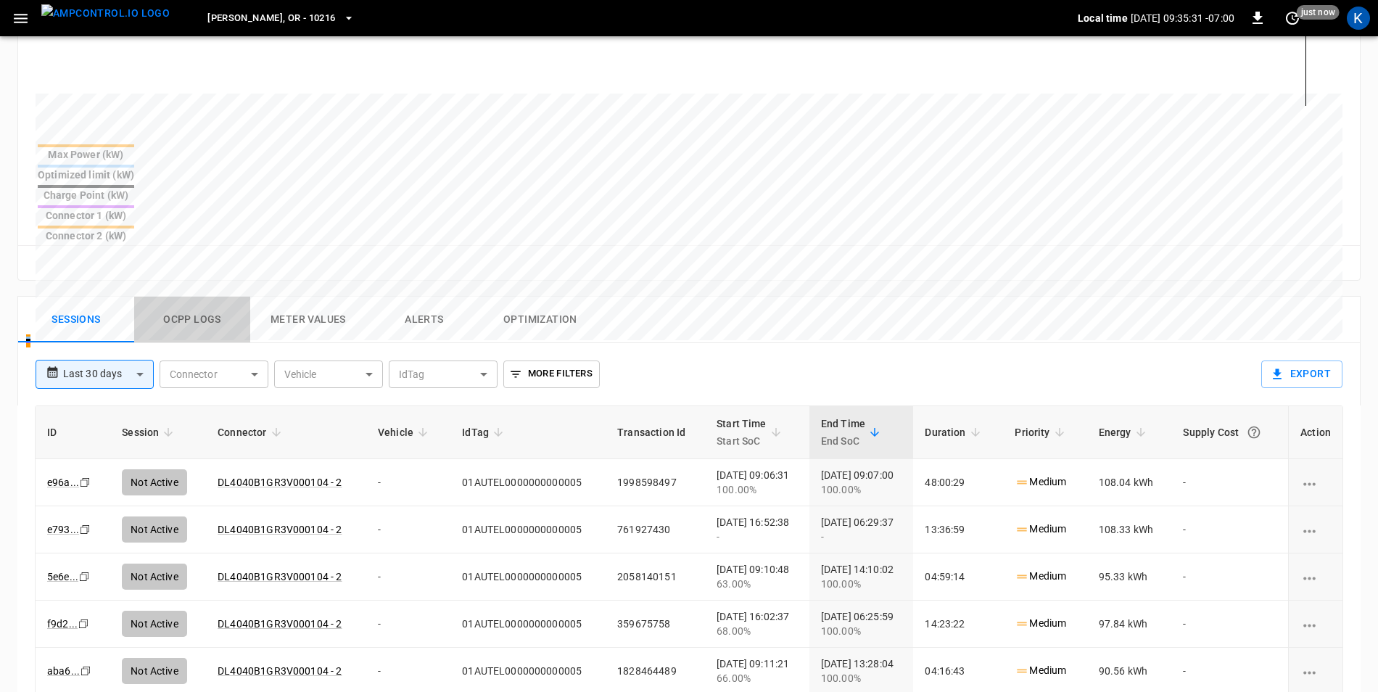
click at [184, 297] on button "Ocpp logs" at bounding box center [192, 320] width 116 height 46
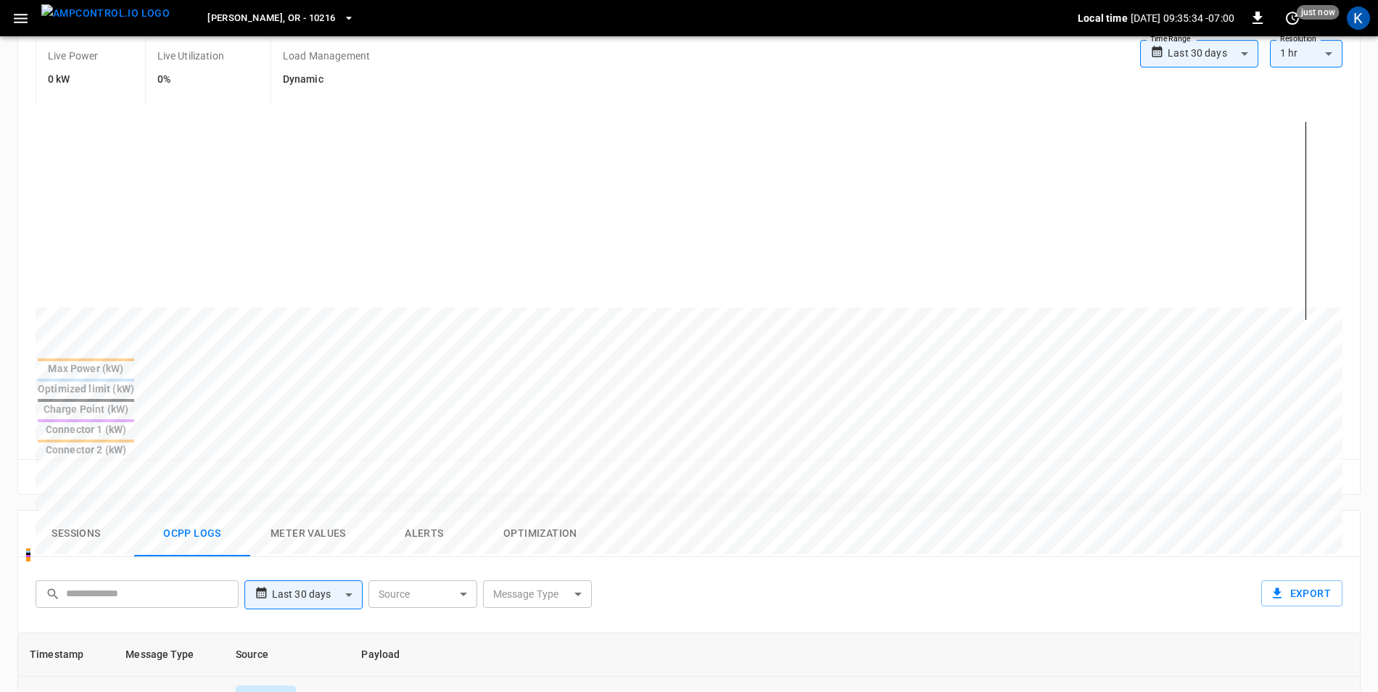
scroll to position [0, 0]
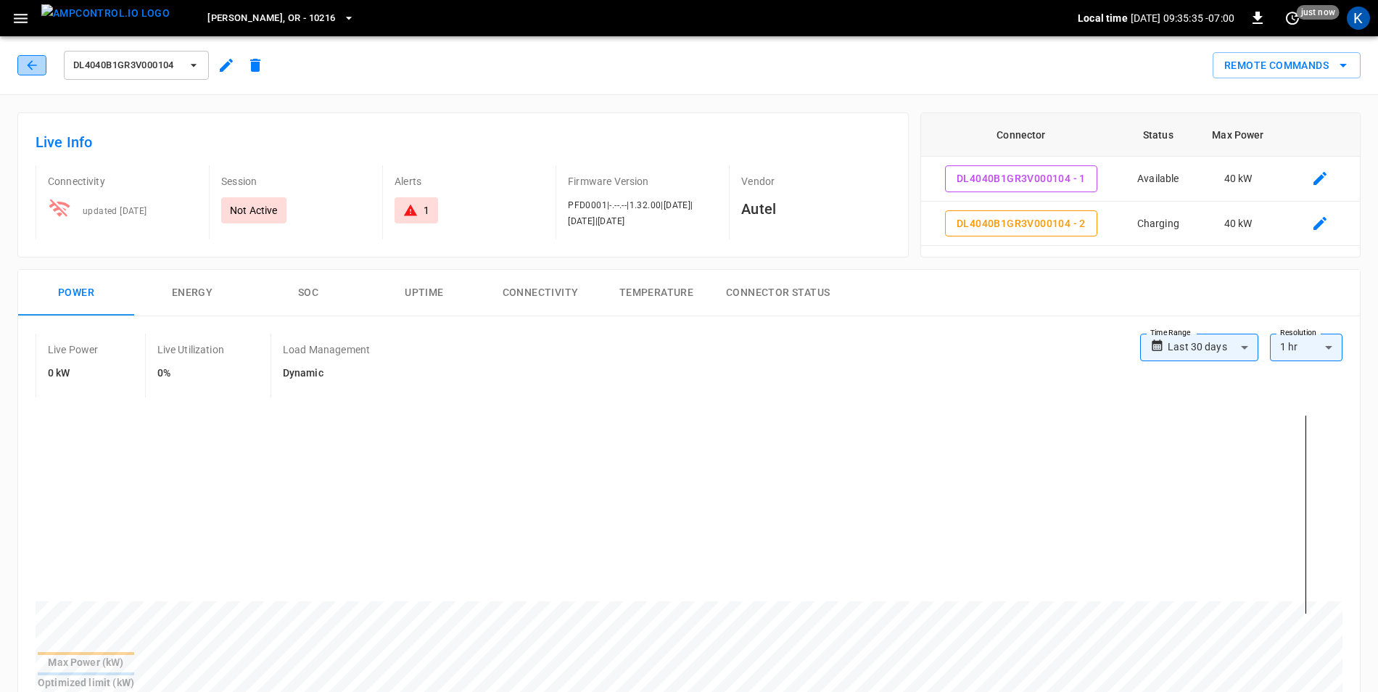
click at [33, 70] on icon "button" at bounding box center [32, 65] width 15 height 15
